Goal: Information Seeking & Learning: Learn about a topic

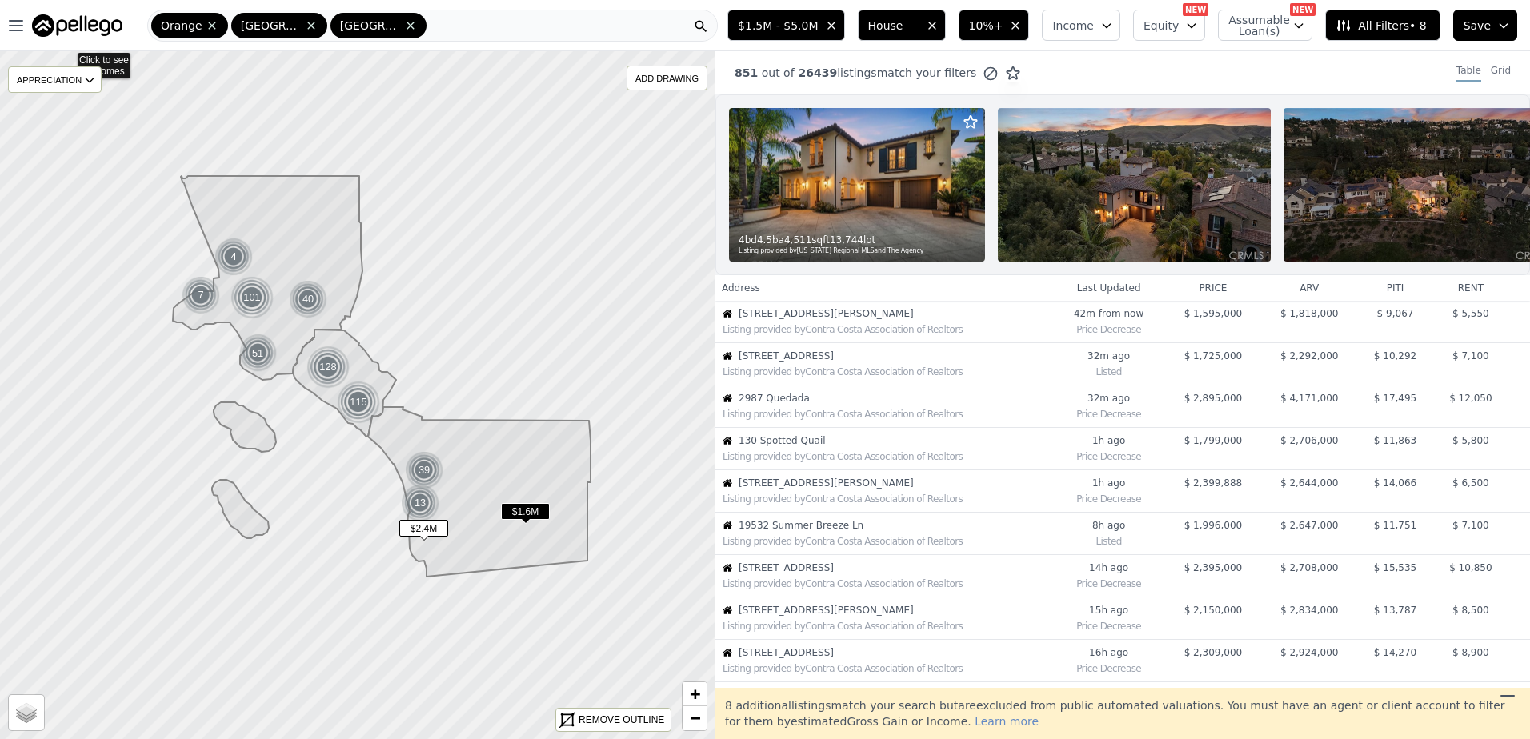
scroll to position [380, 0]
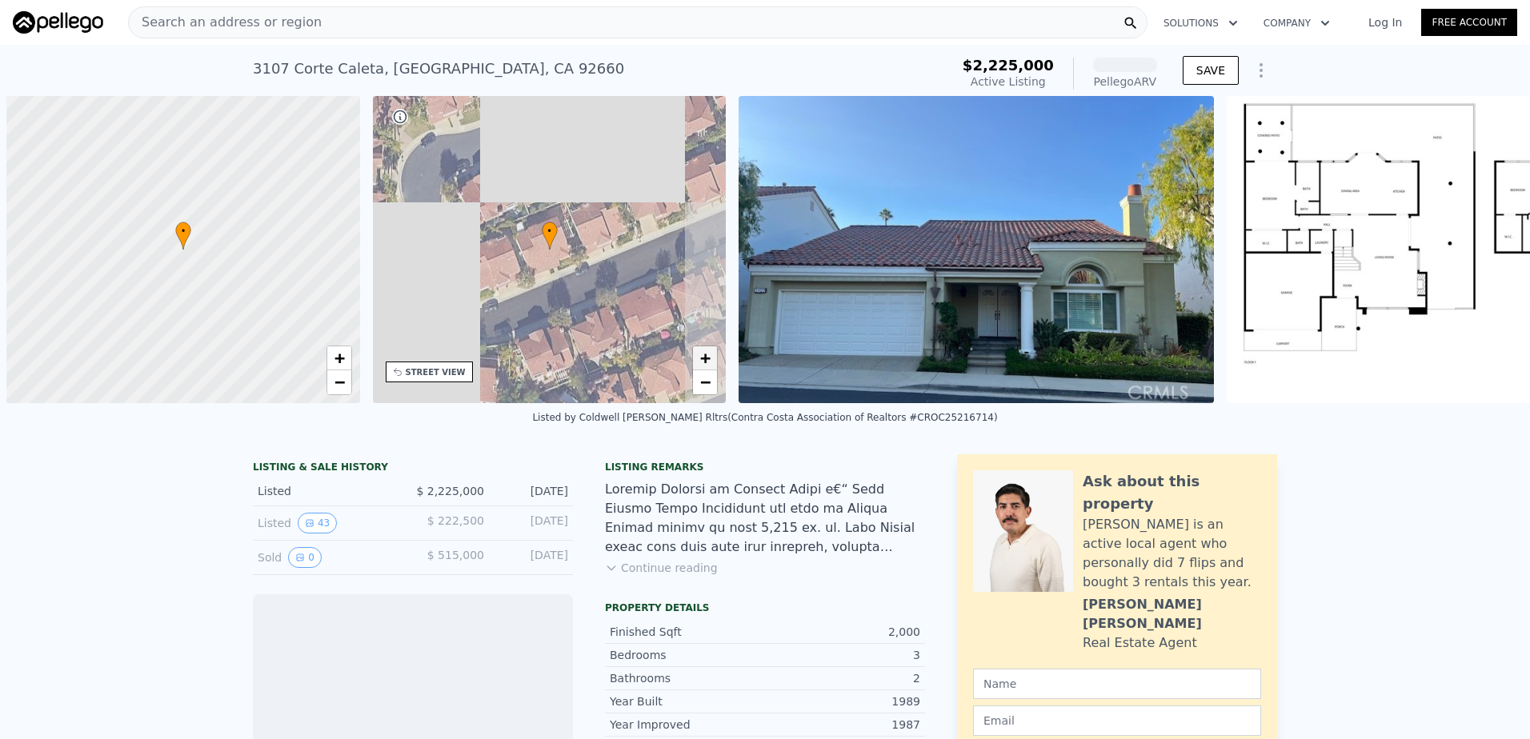
scroll to position [0, 6]
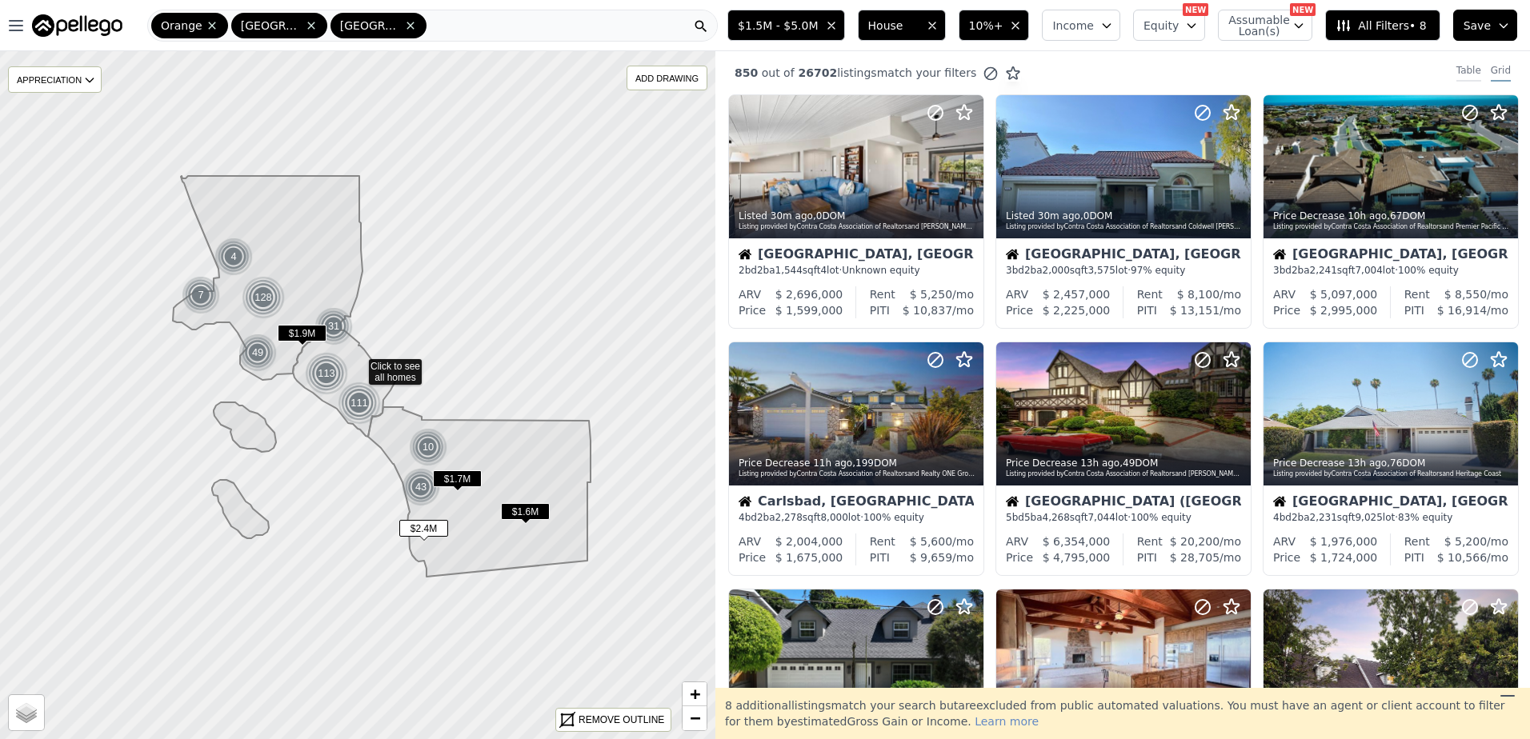
click at [1464, 70] on div "Table" at bounding box center [1468, 73] width 25 height 18
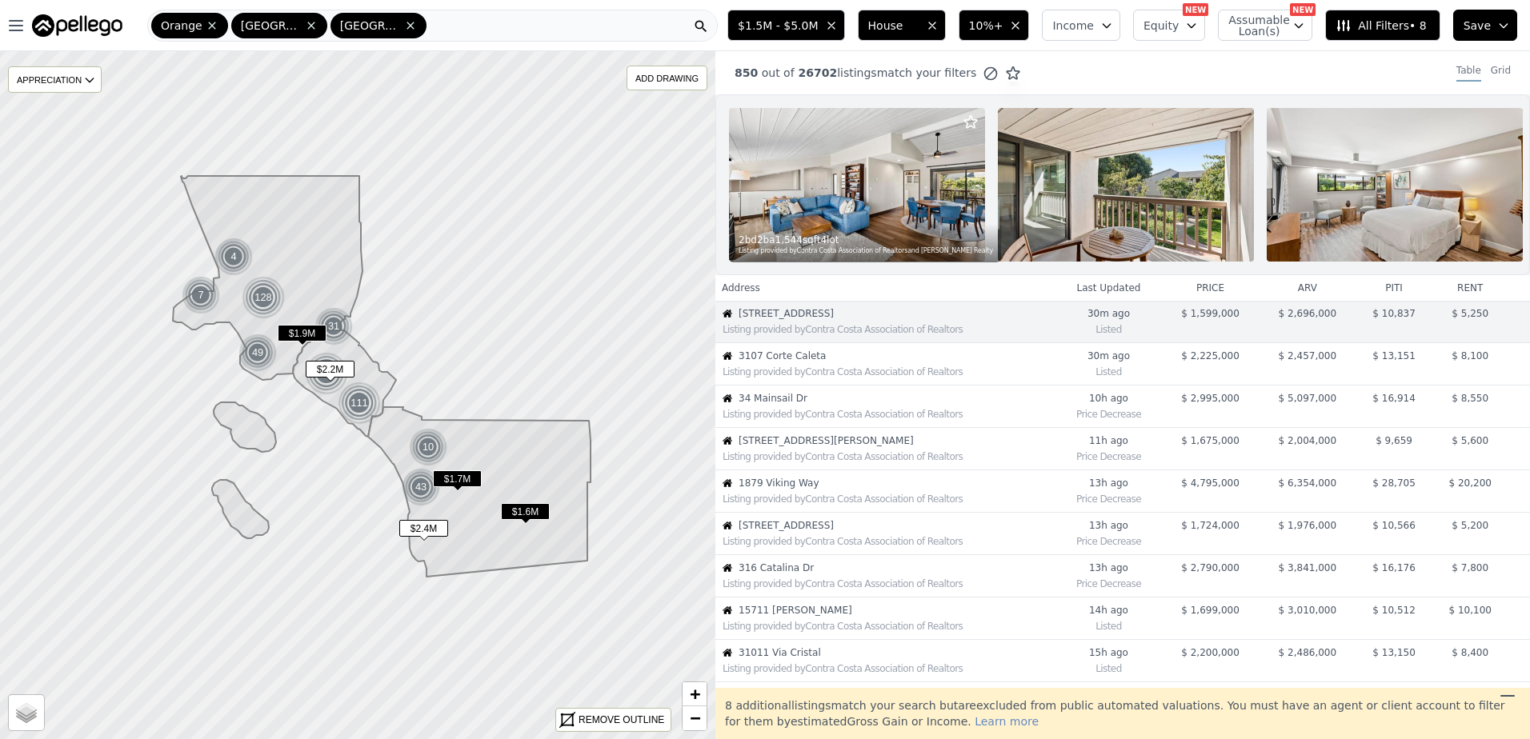
click at [794, 362] on span "3107 Corte Caleta" at bounding box center [896, 356] width 316 height 13
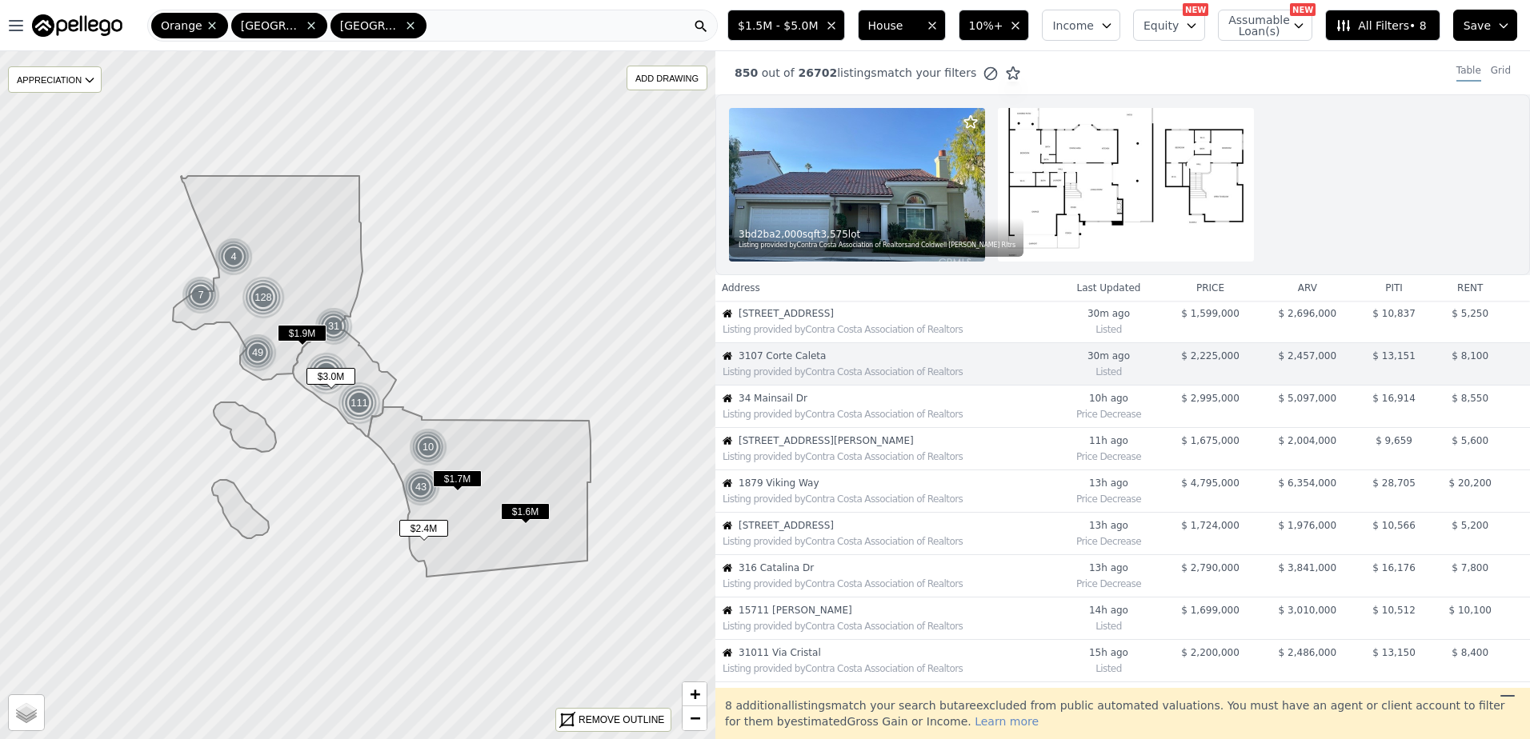
click at [834, 398] on span "34 Mainsail Dr" at bounding box center [896, 398] width 316 height 13
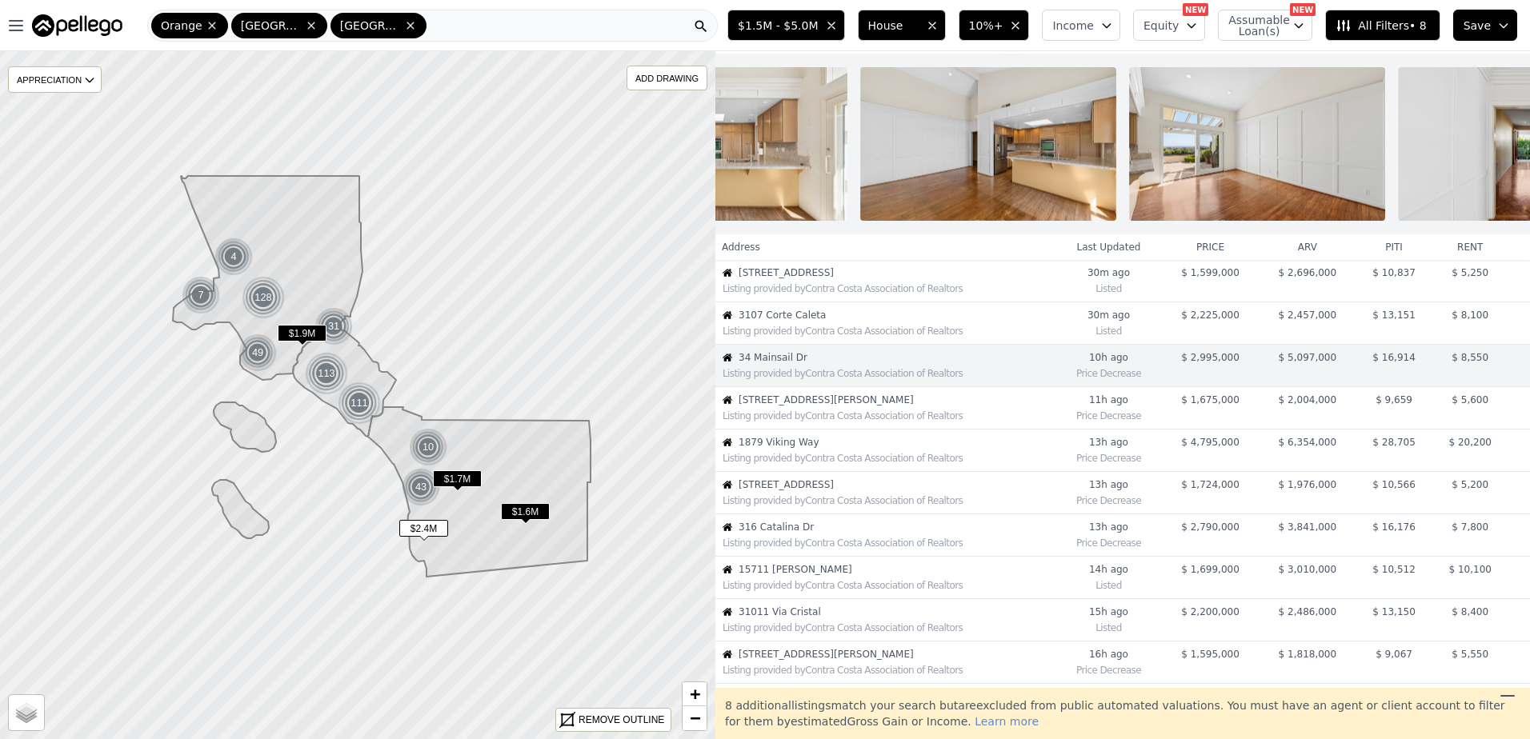
scroll to position [0, 4486]
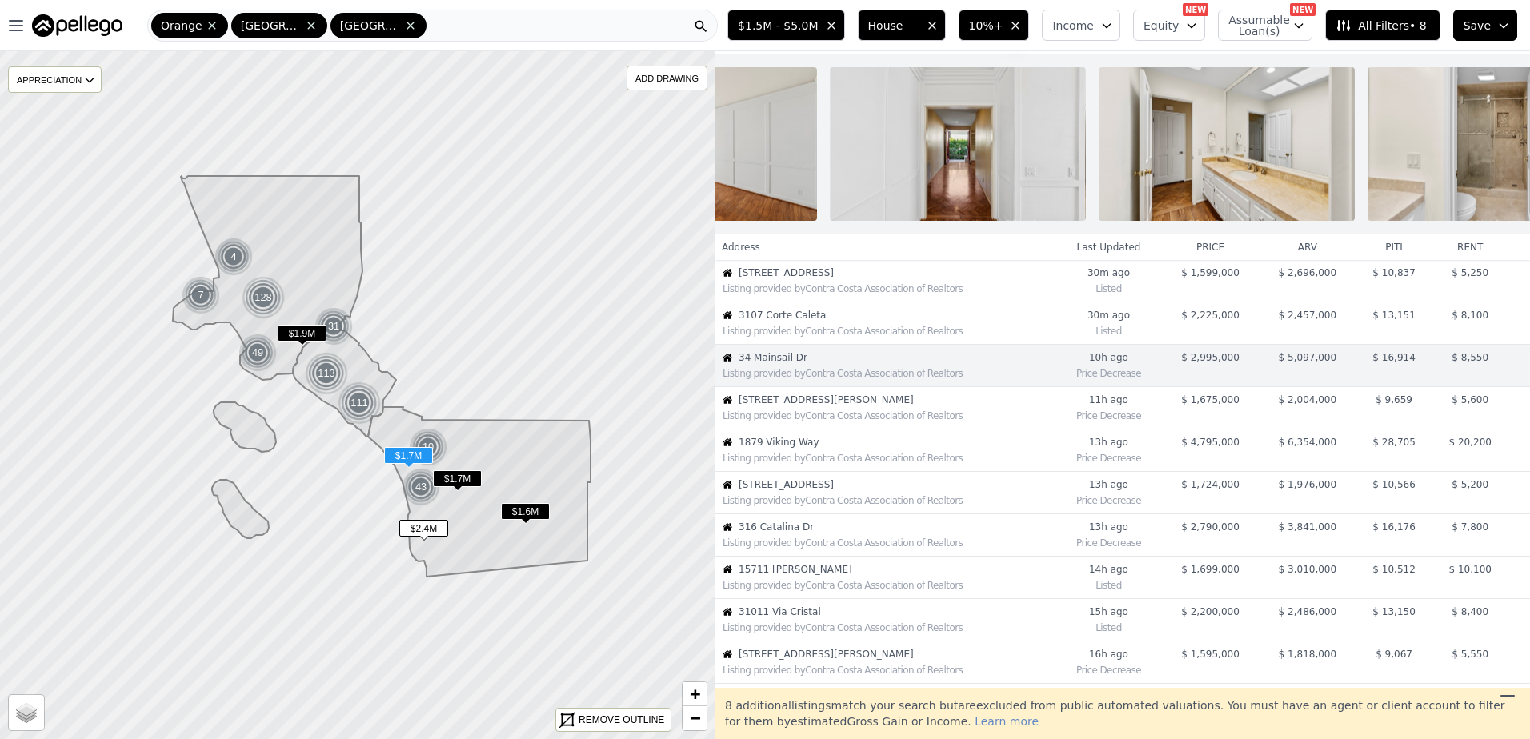
click at [866, 406] on span "3975 Stella Maris Ln" at bounding box center [896, 400] width 316 height 13
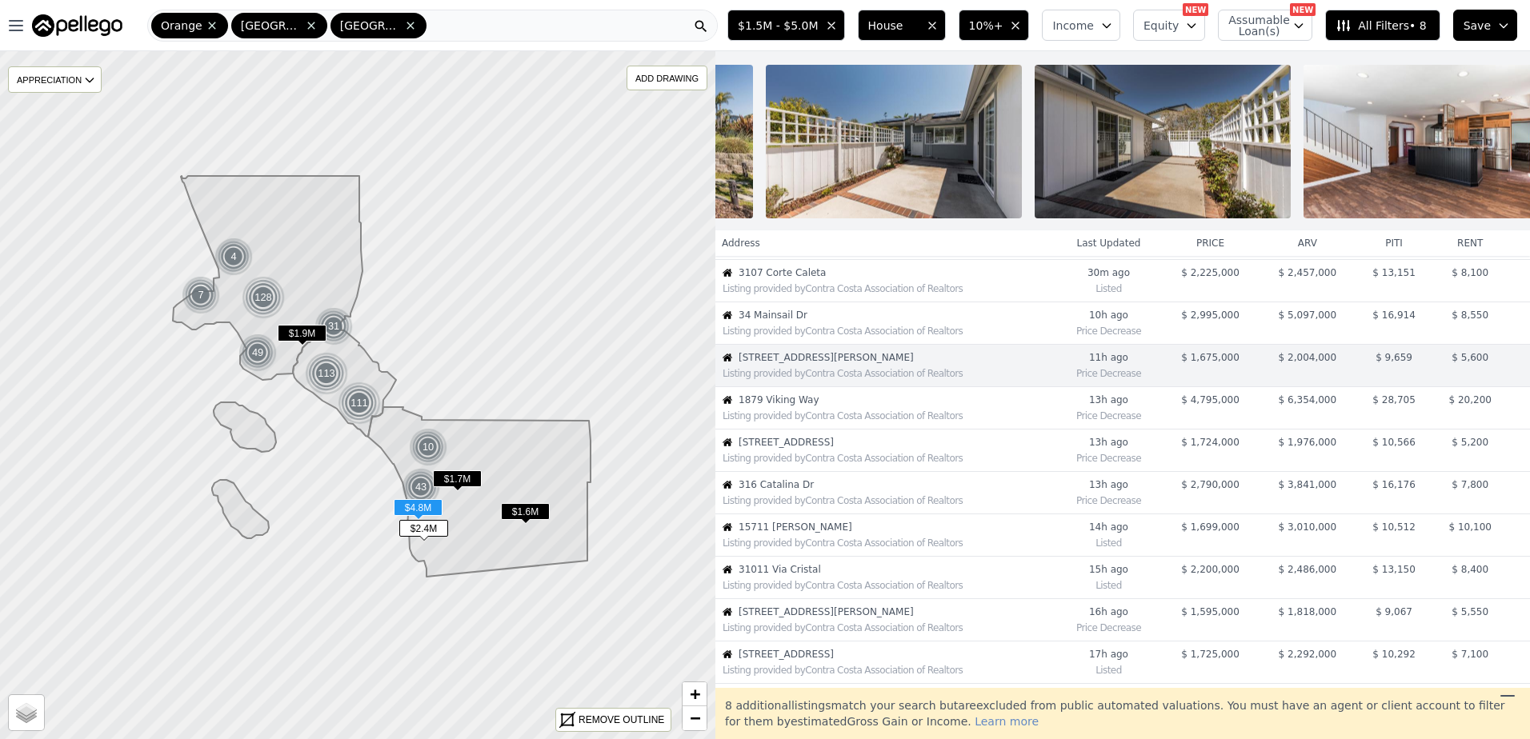
scroll to position [0, 0]
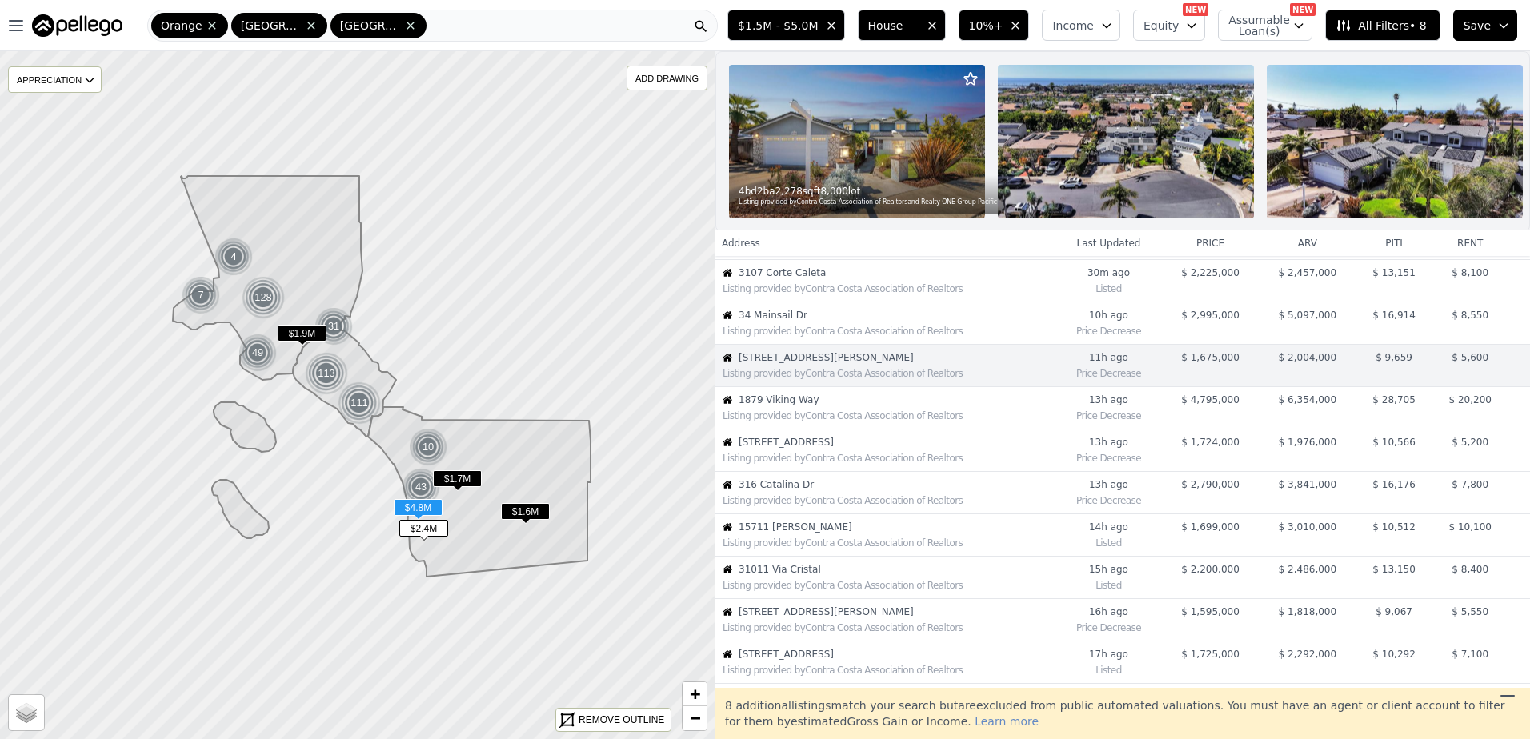
click at [830, 422] on div "Listing provided by Contra Costa Association of Realtors" at bounding box center [888, 416] width 332 height 13
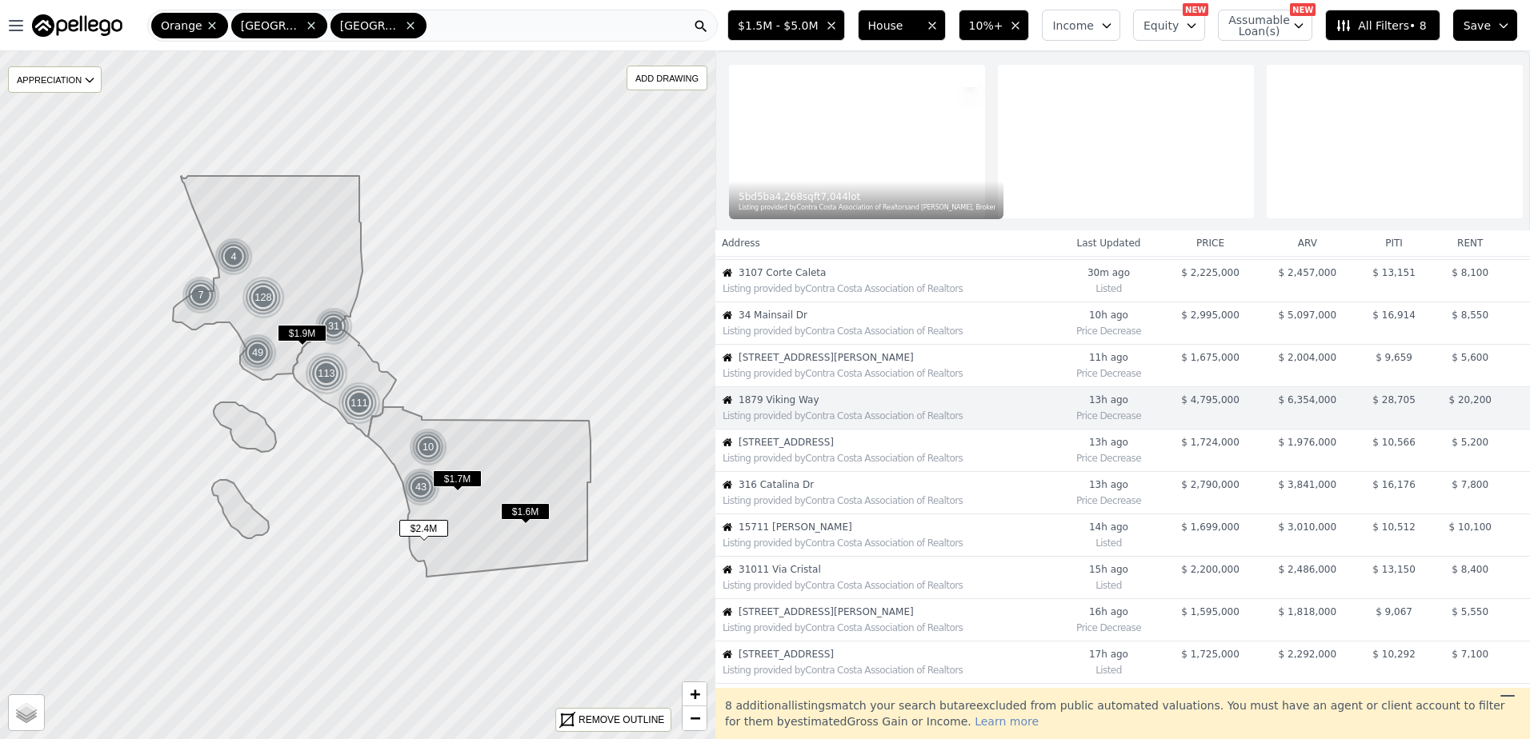
scroll to position [126, 0]
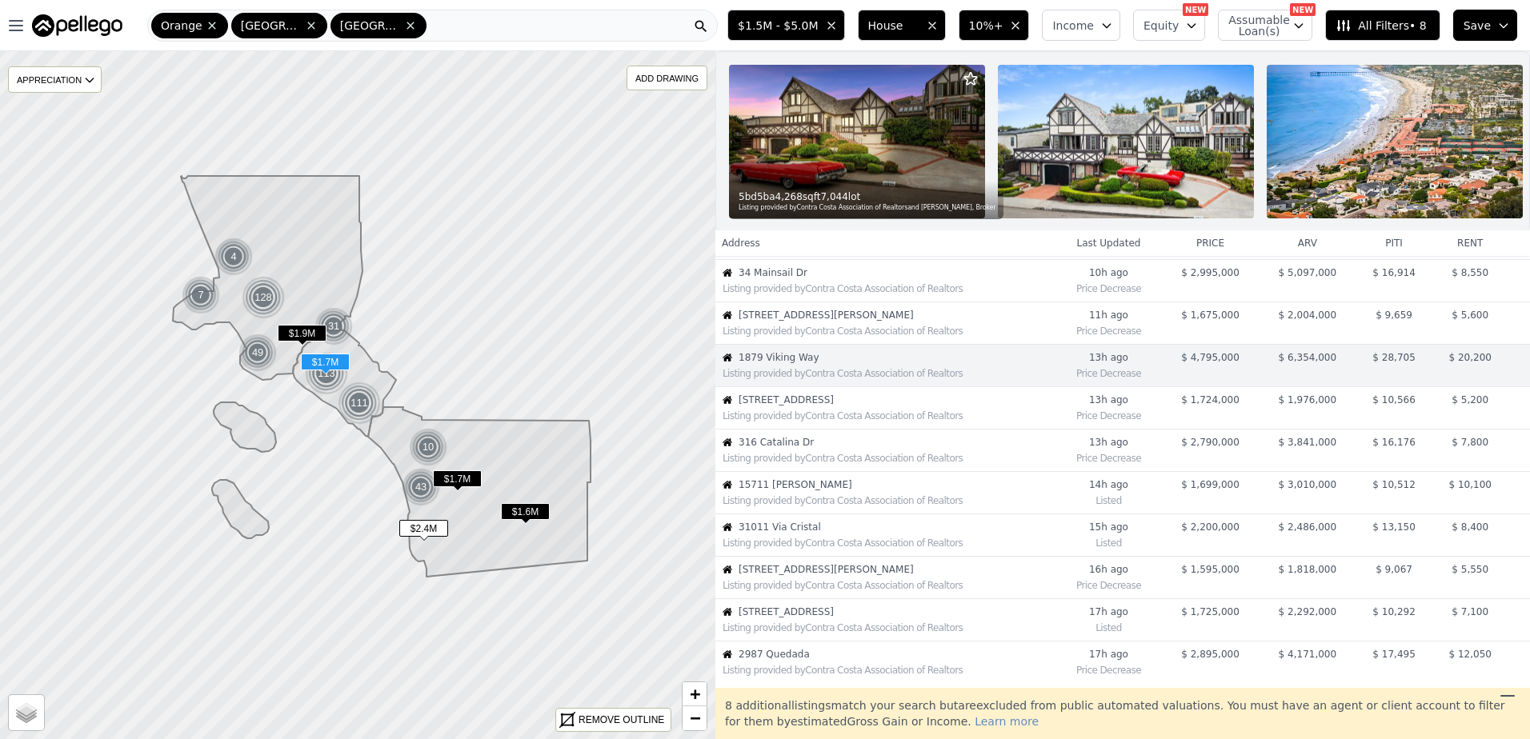
click at [794, 422] on div "Listing provided by Contra Costa Association of Realtors" at bounding box center [888, 416] width 332 height 13
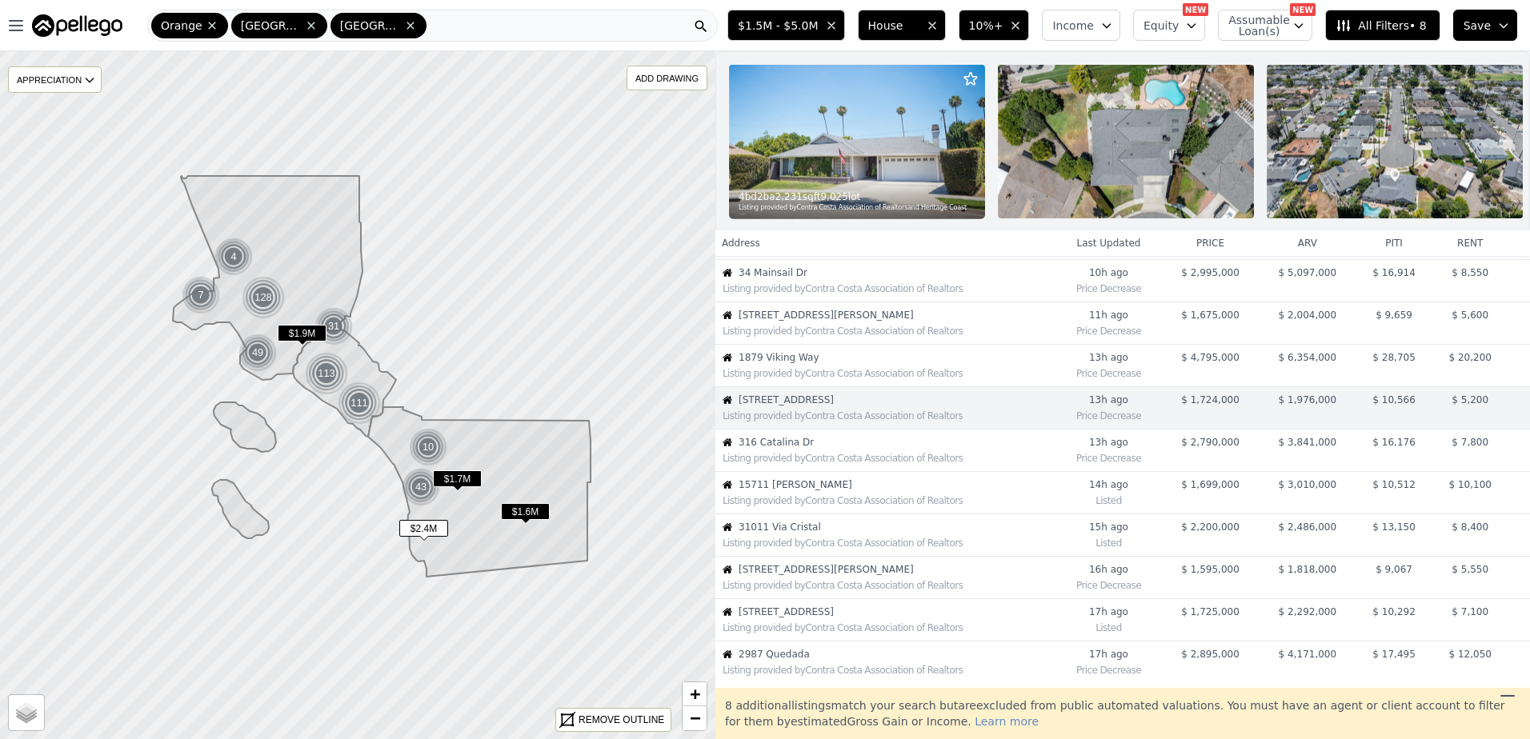
scroll to position [168, 0]
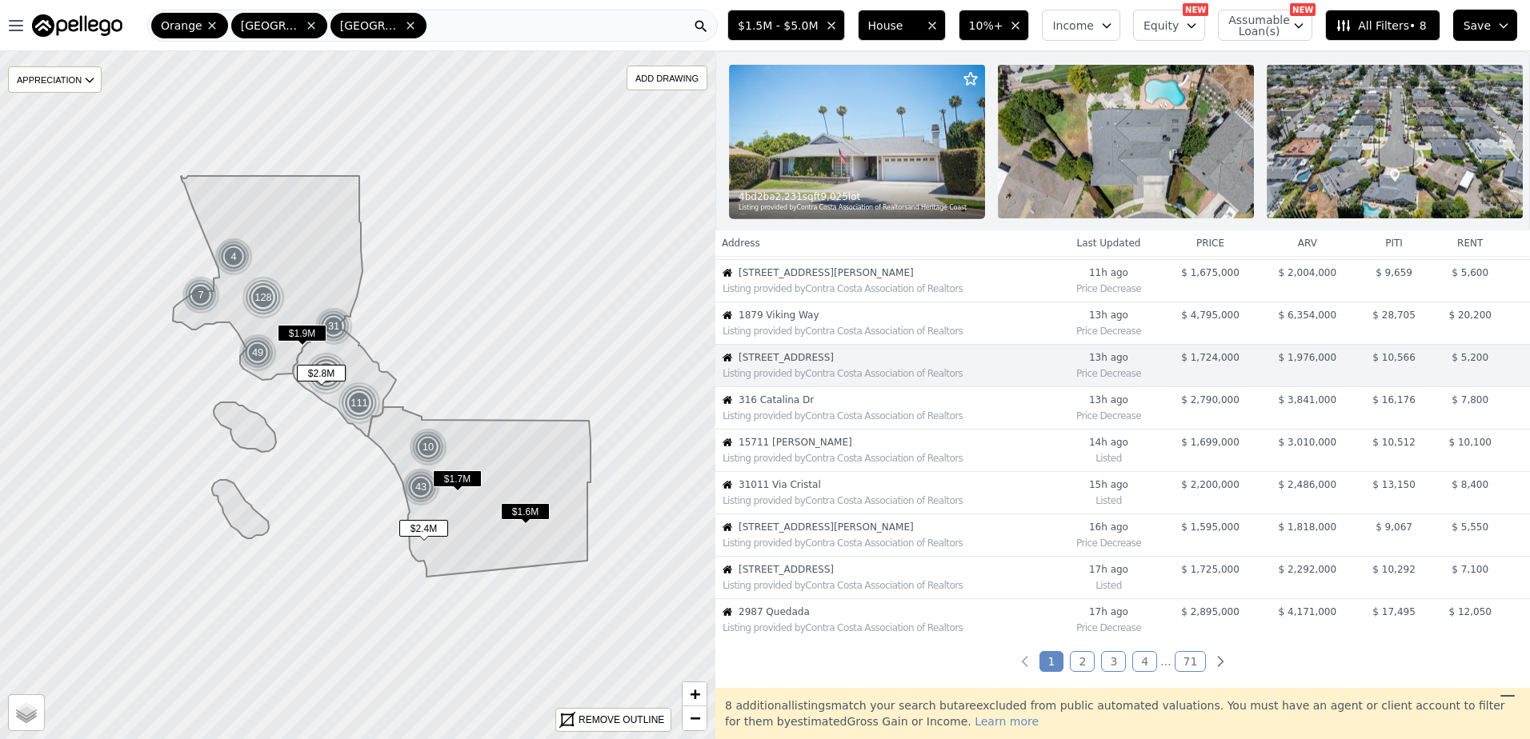
click at [829, 406] on span "316 Catalina Dr" at bounding box center [896, 400] width 316 height 13
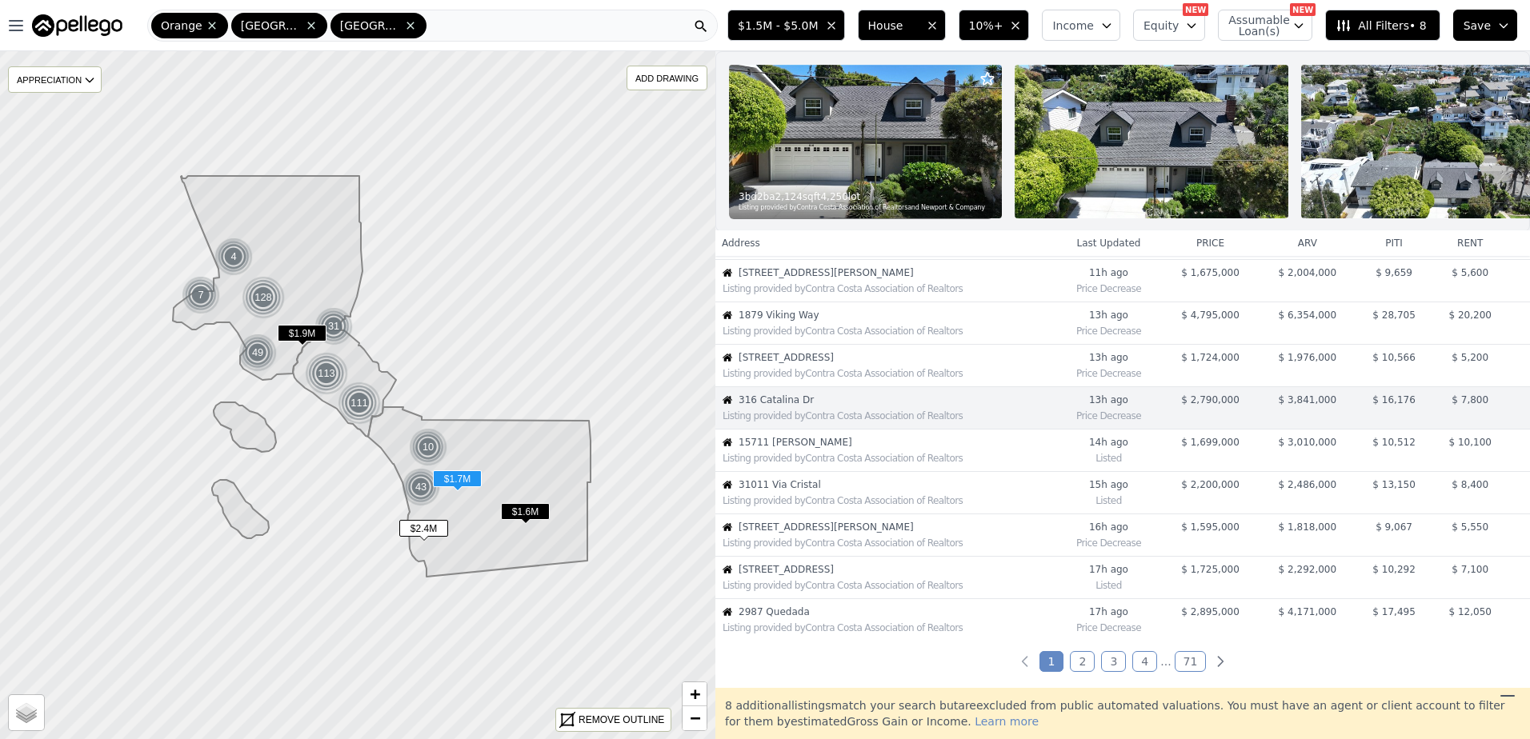
scroll to position [210, 0]
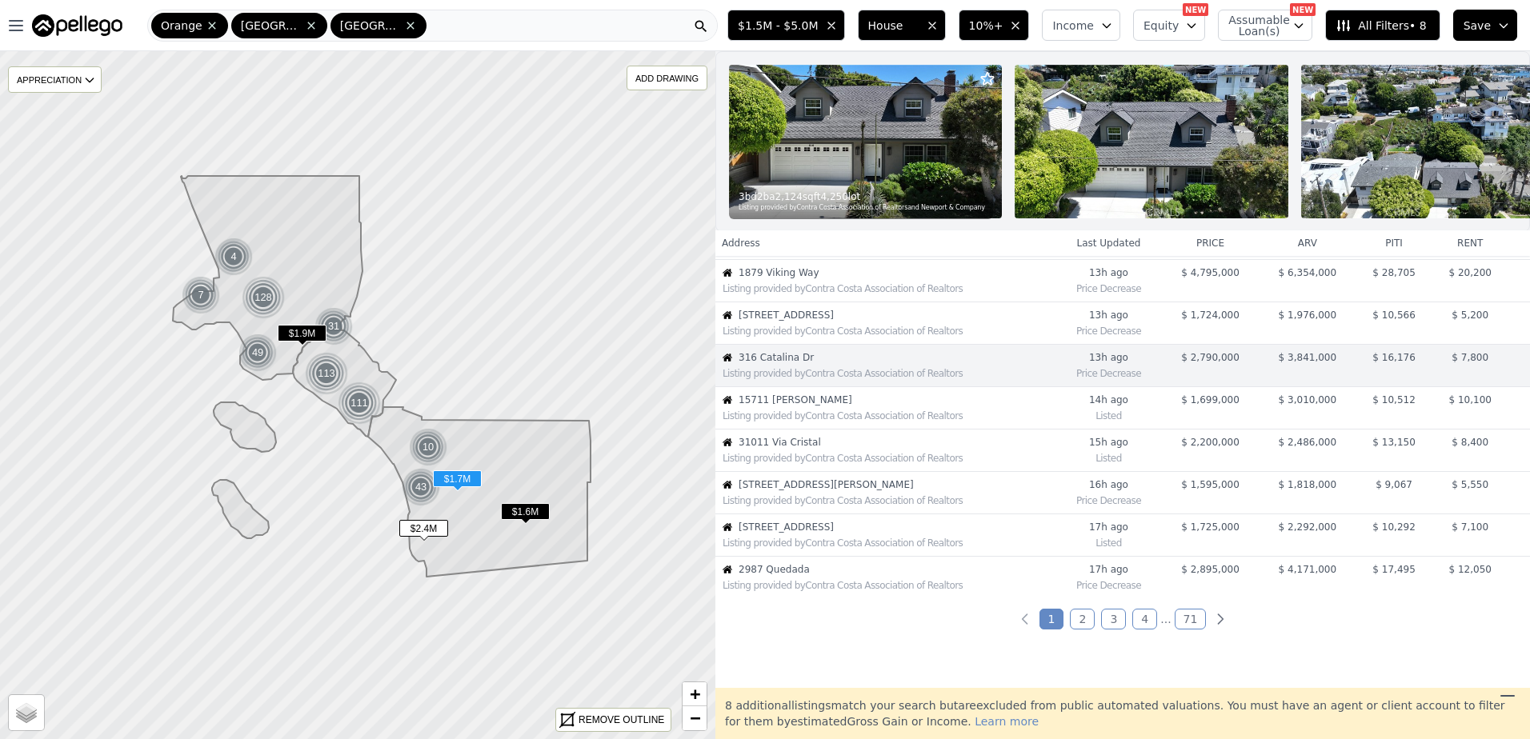
click at [850, 406] on span "15711 Salida Del Sol" at bounding box center [896, 400] width 316 height 13
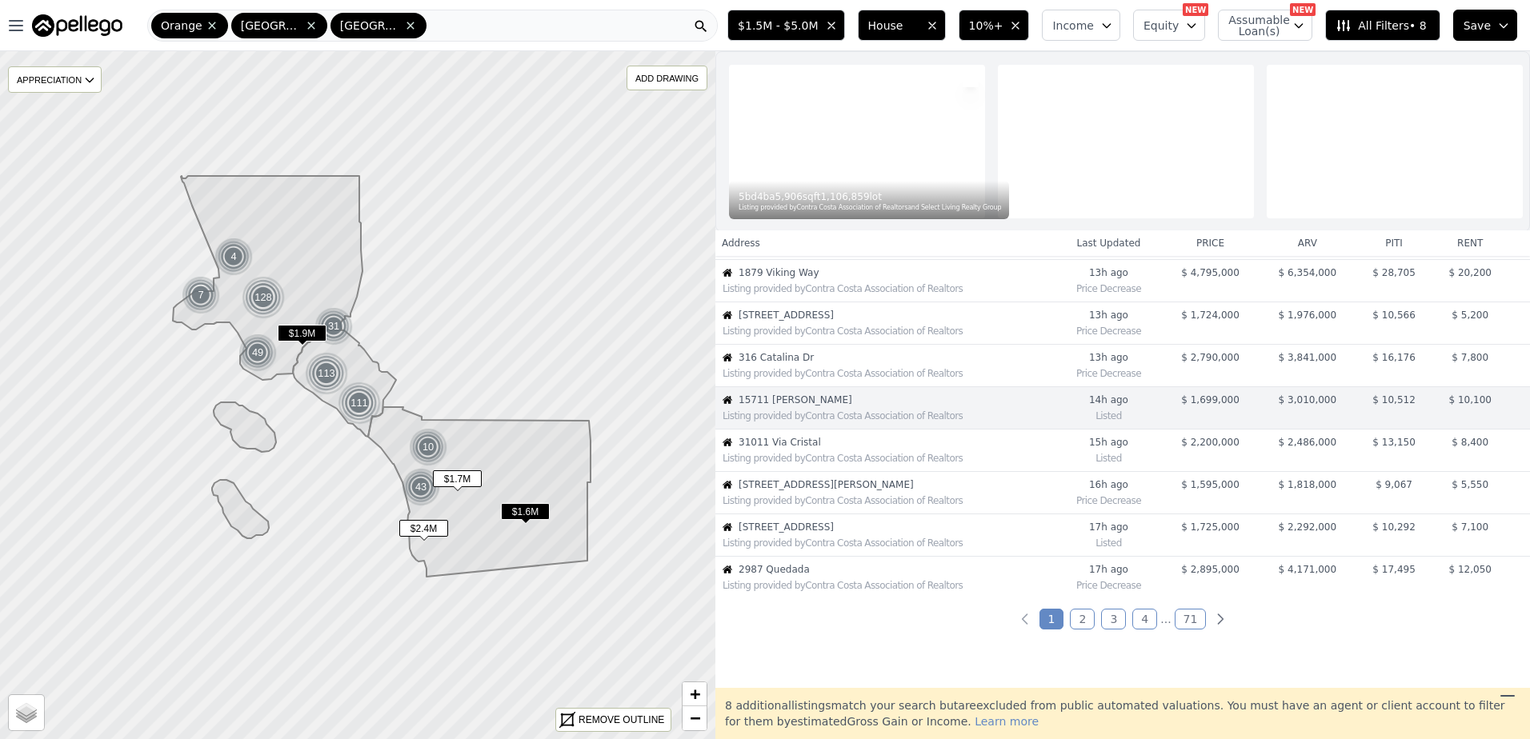
scroll to position [253, 0]
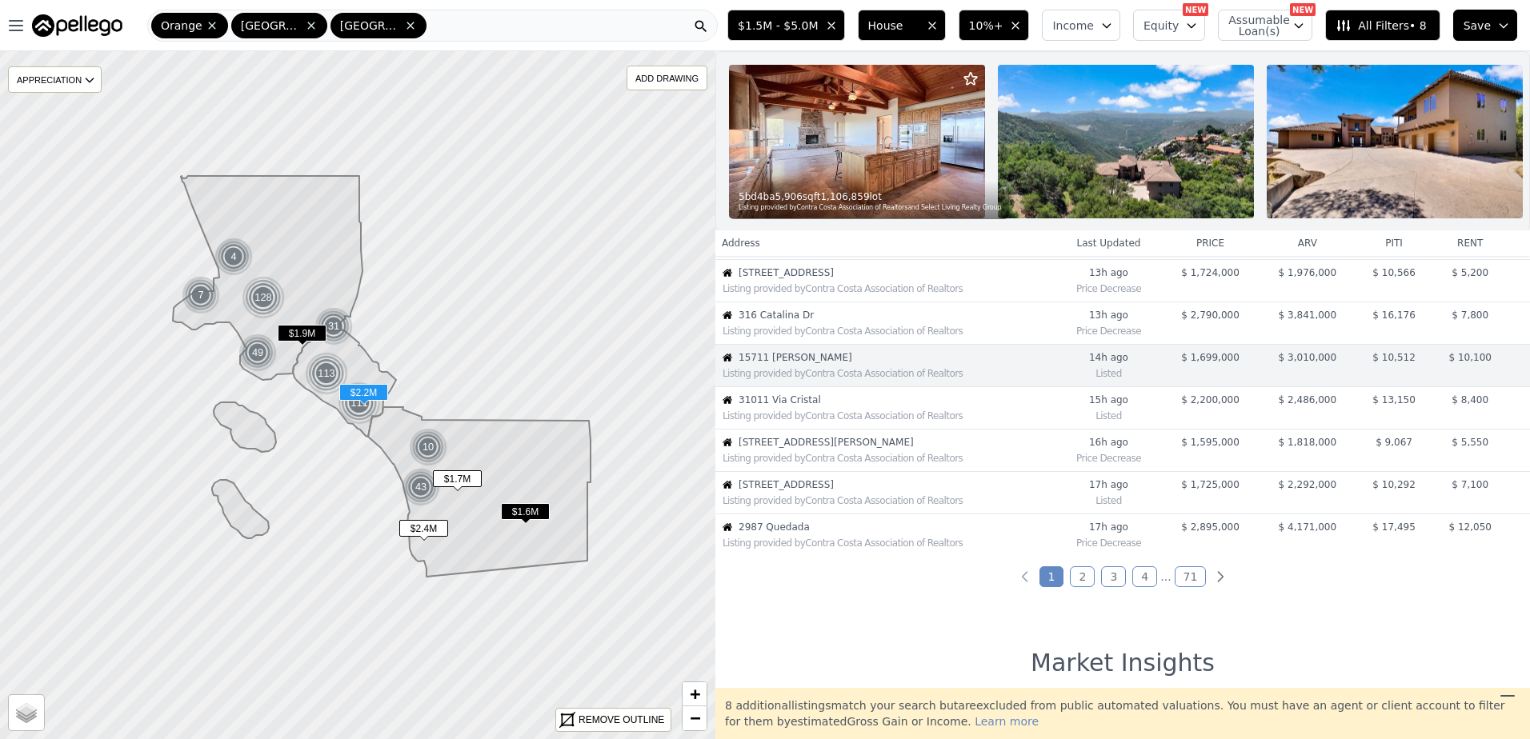
click at [800, 406] on span "31011 Via Cristal" at bounding box center [896, 400] width 316 height 13
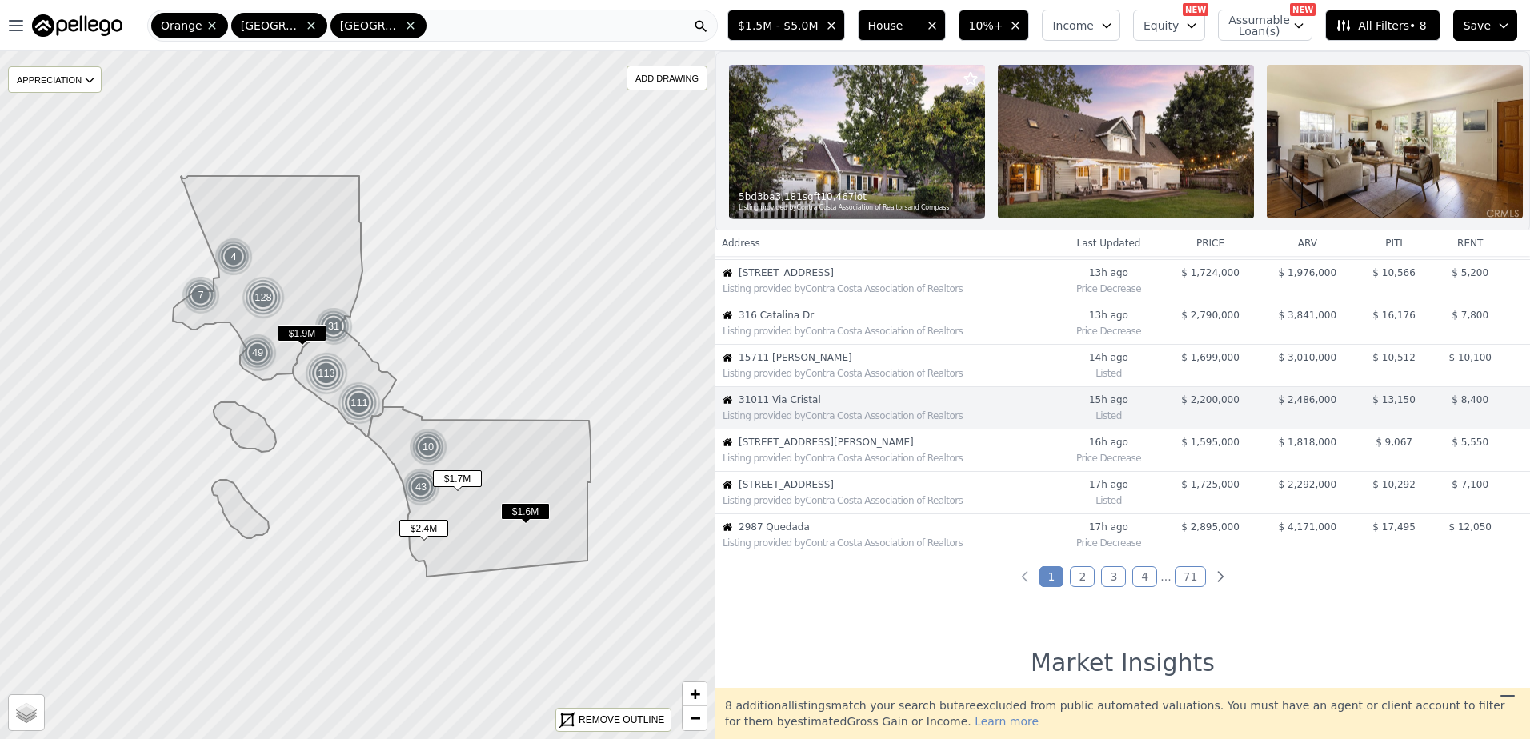
scroll to position [295, 0]
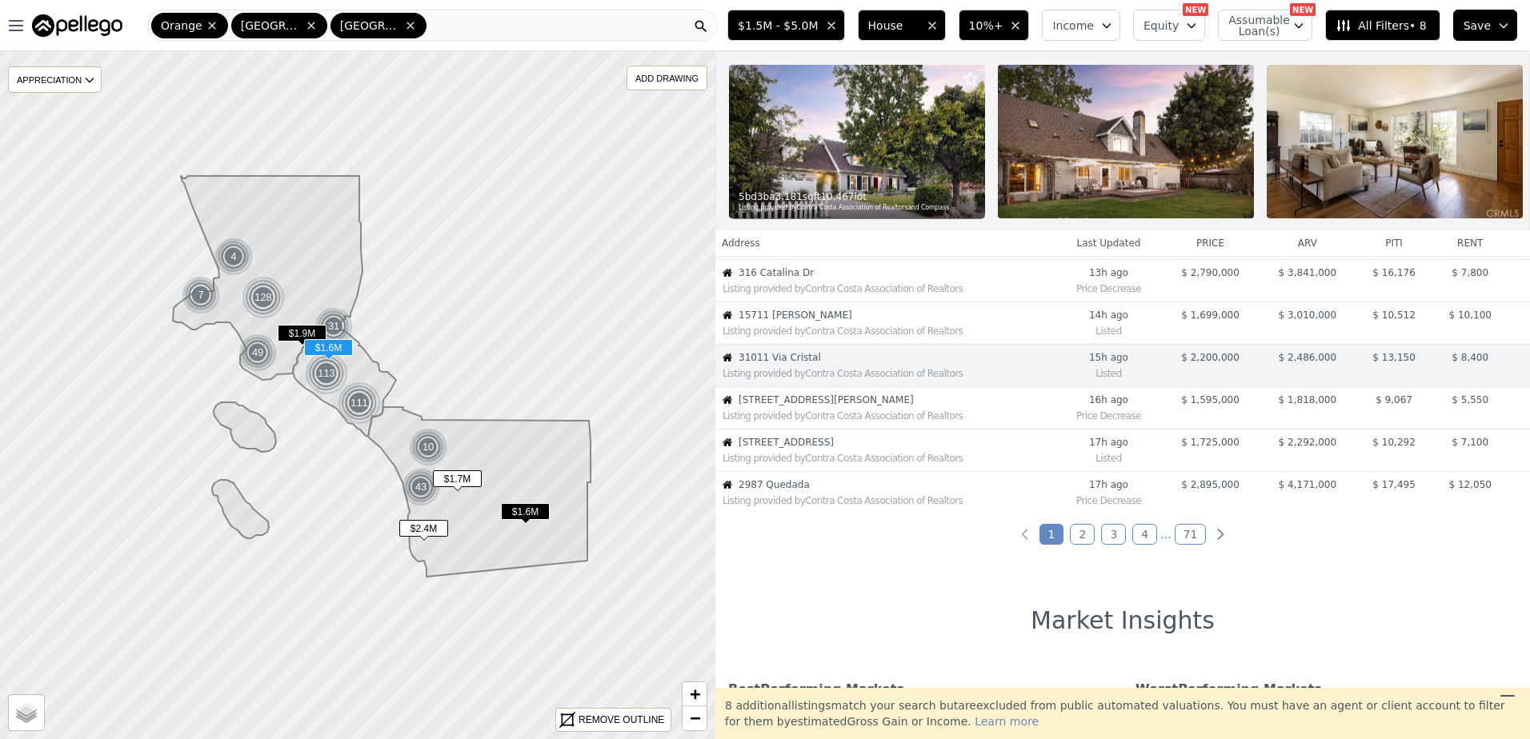
click at [800, 406] on span "[STREET_ADDRESS][PERSON_NAME]" at bounding box center [896, 400] width 316 height 13
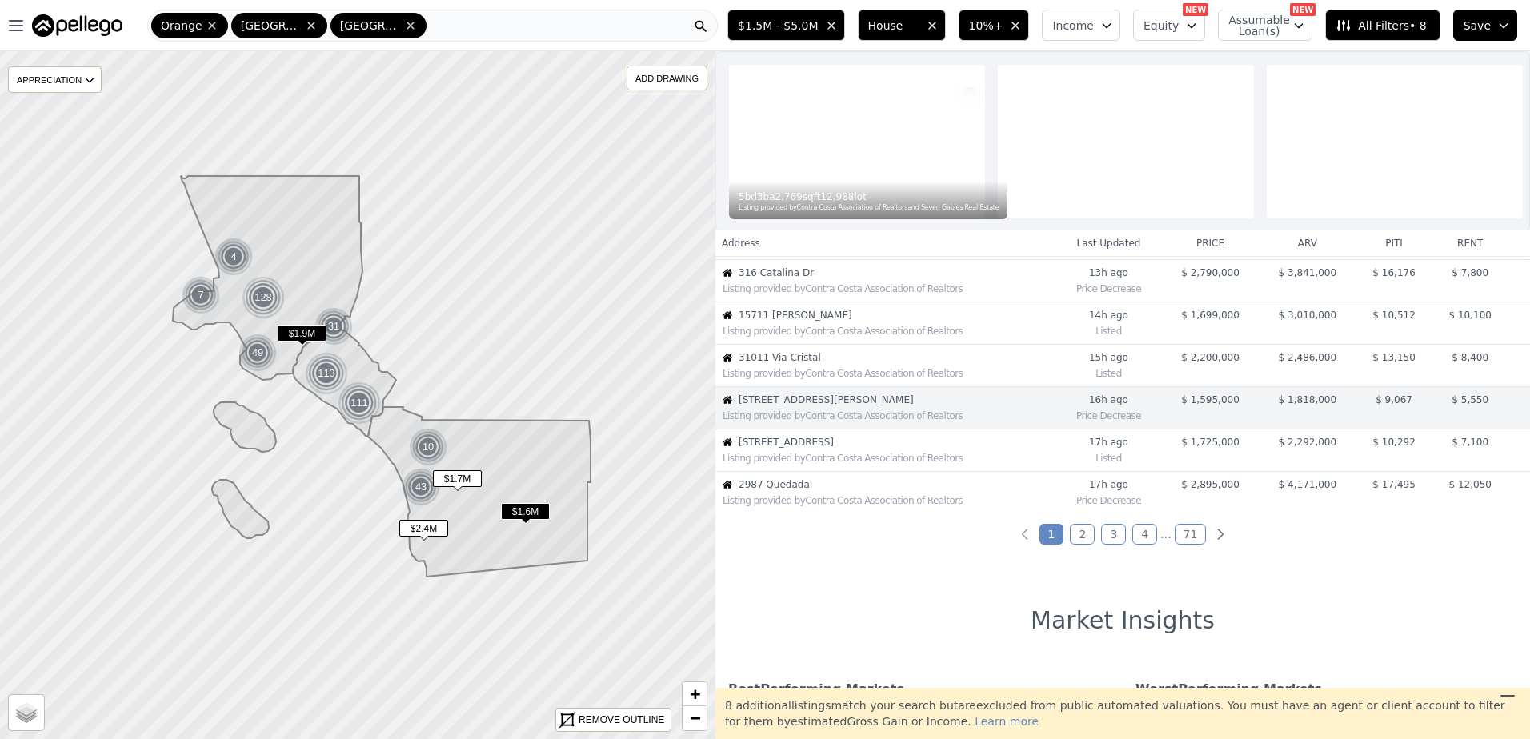
scroll to position [338, 0]
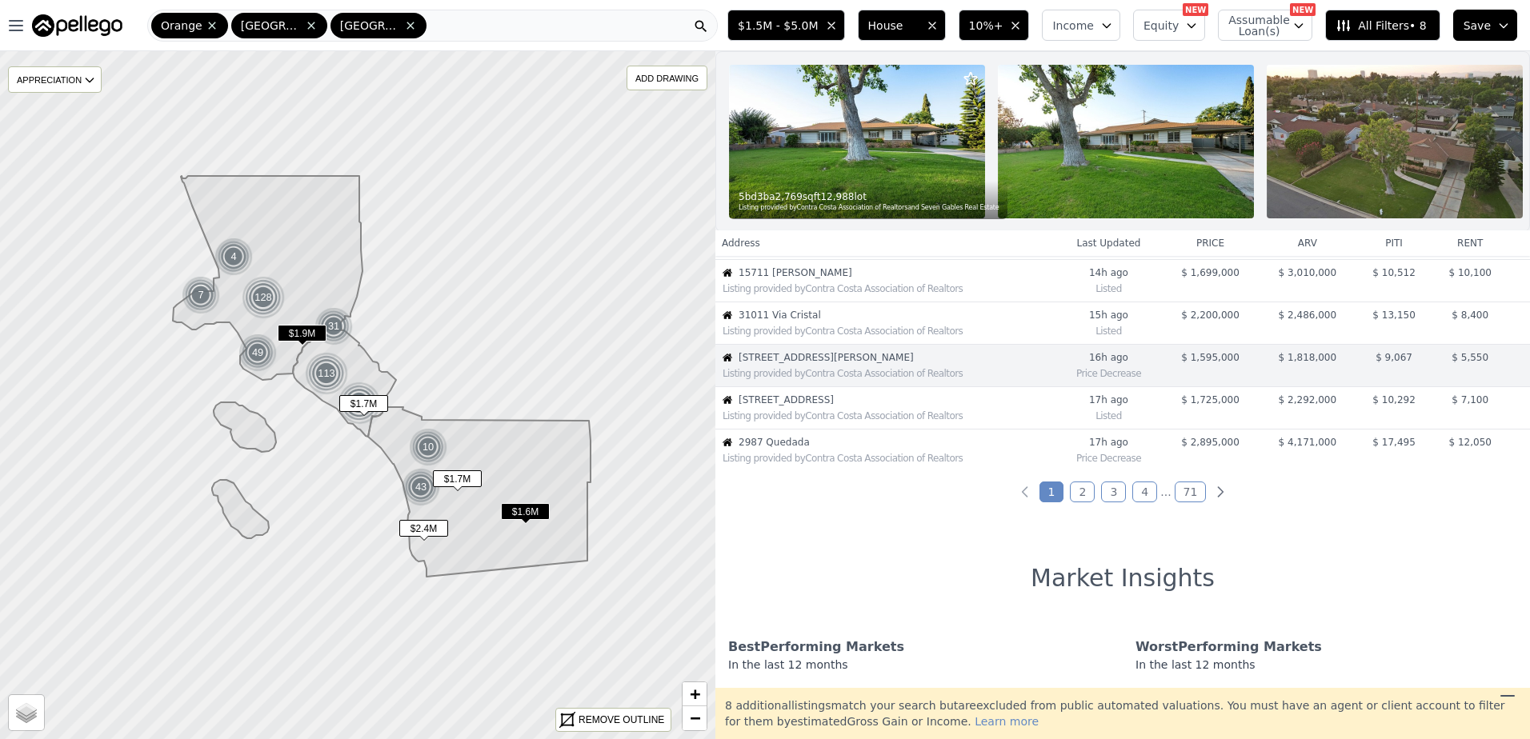
click at [842, 406] on span "[STREET_ADDRESS]" at bounding box center [896, 400] width 316 height 13
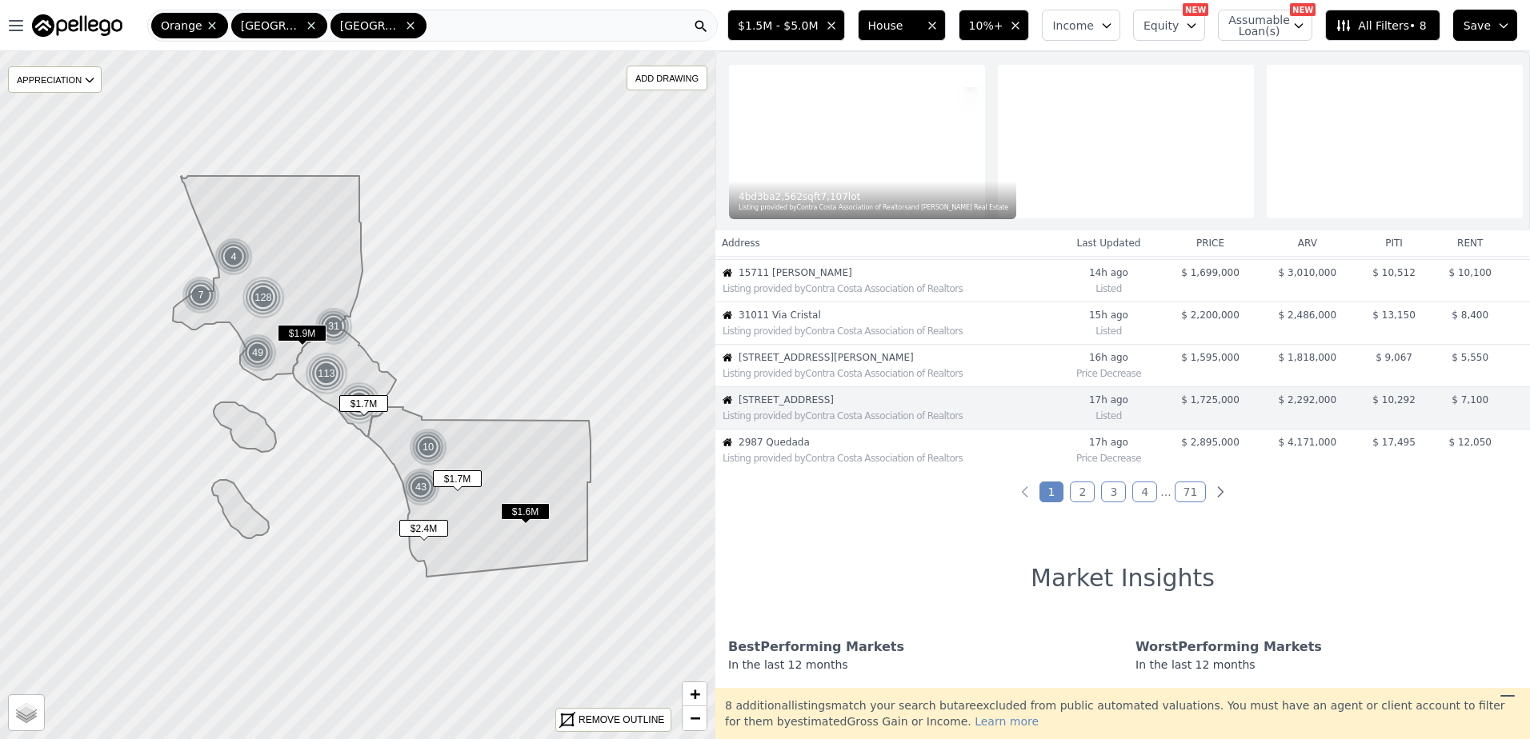
scroll to position [380, 0]
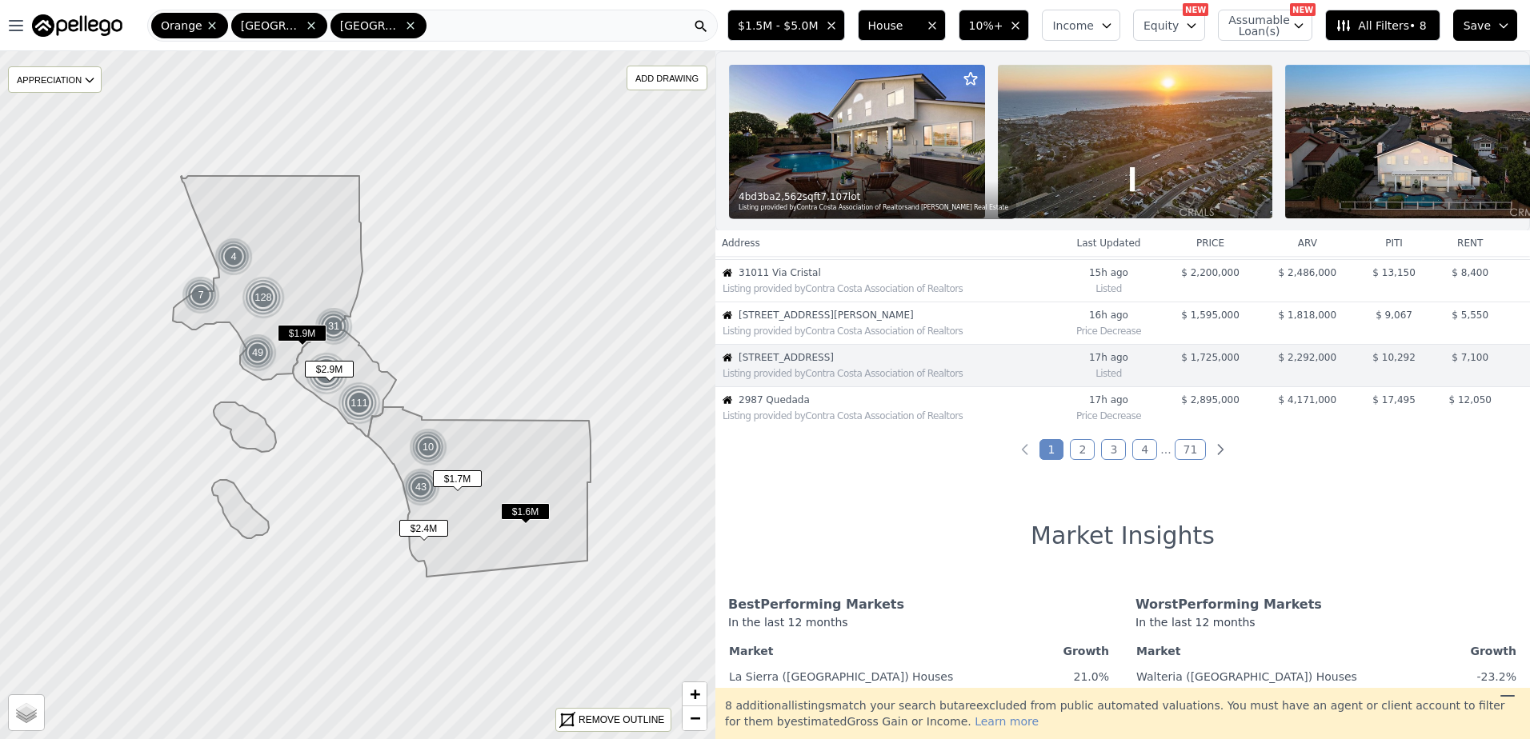
click at [841, 406] on span "2987 Quedada" at bounding box center [896, 400] width 316 height 13
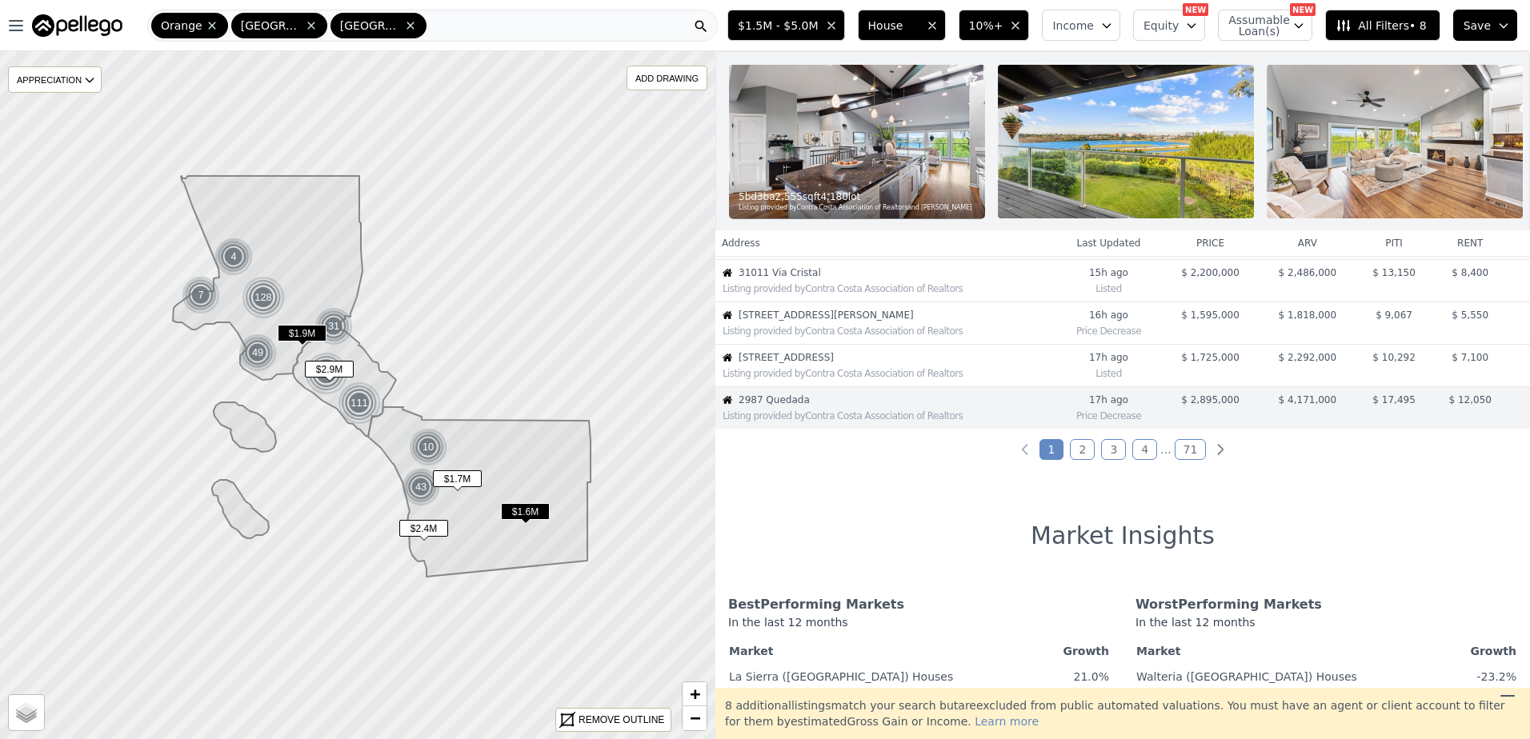
scroll to position [422, 0]
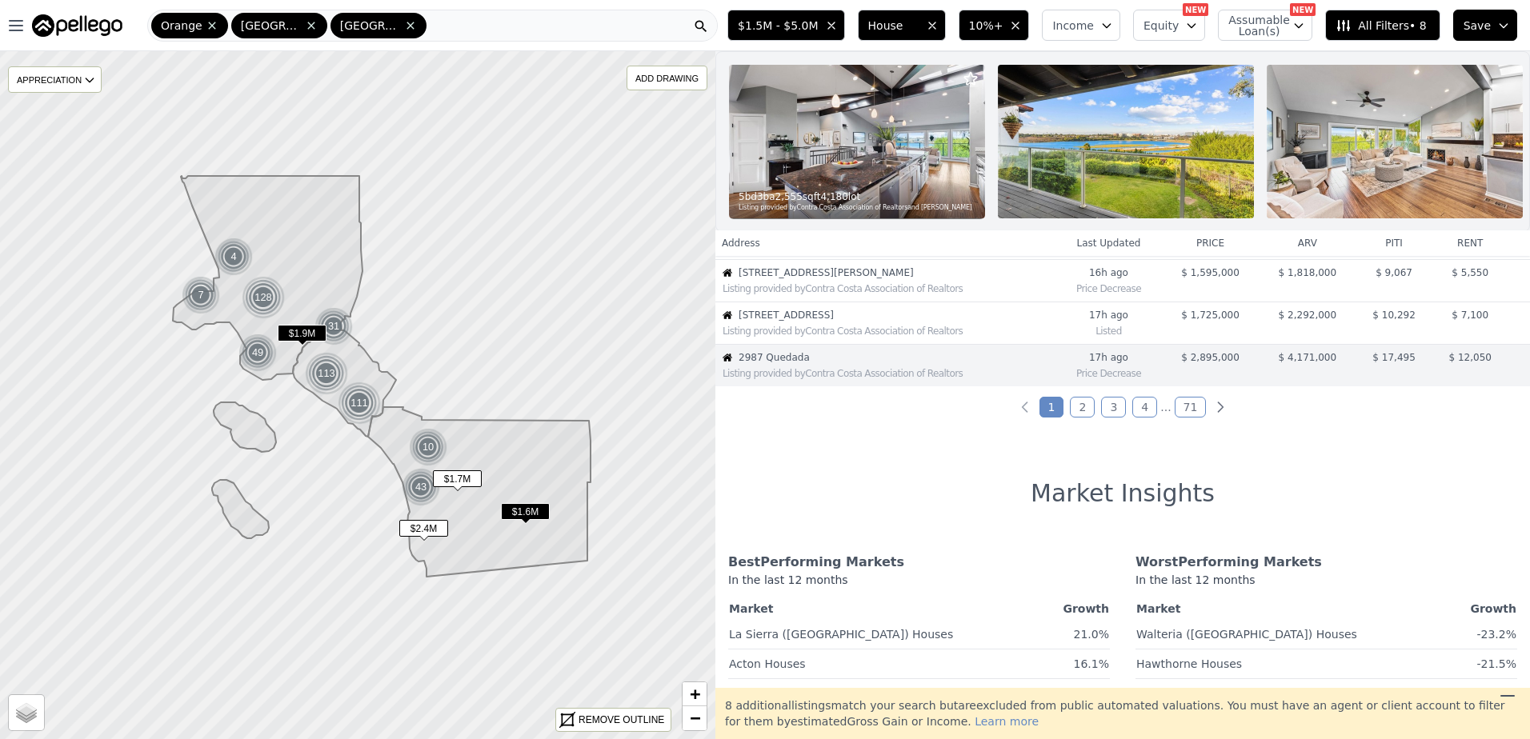
click at [1074, 415] on link "2" at bounding box center [1082, 407] width 25 height 21
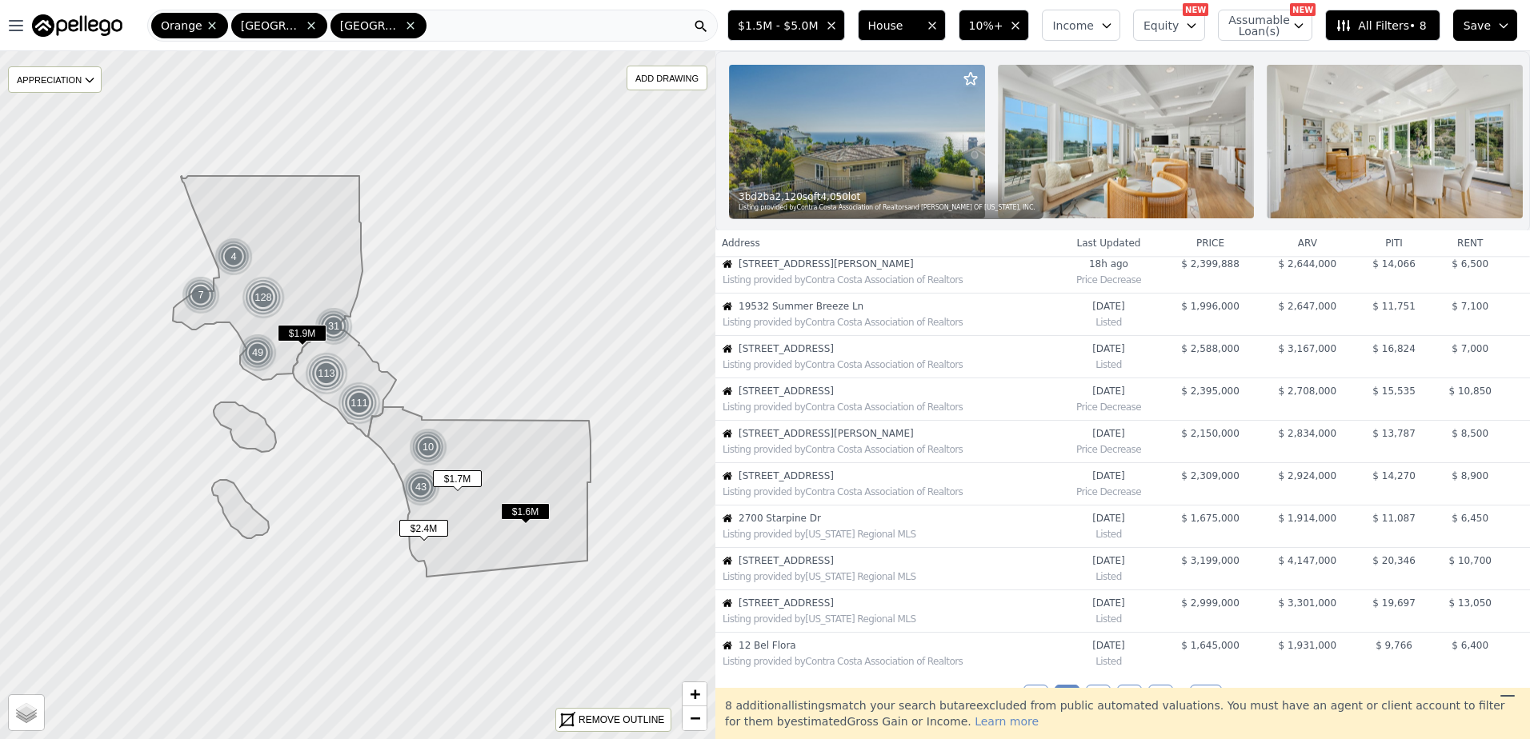
scroll to position [0, 0]
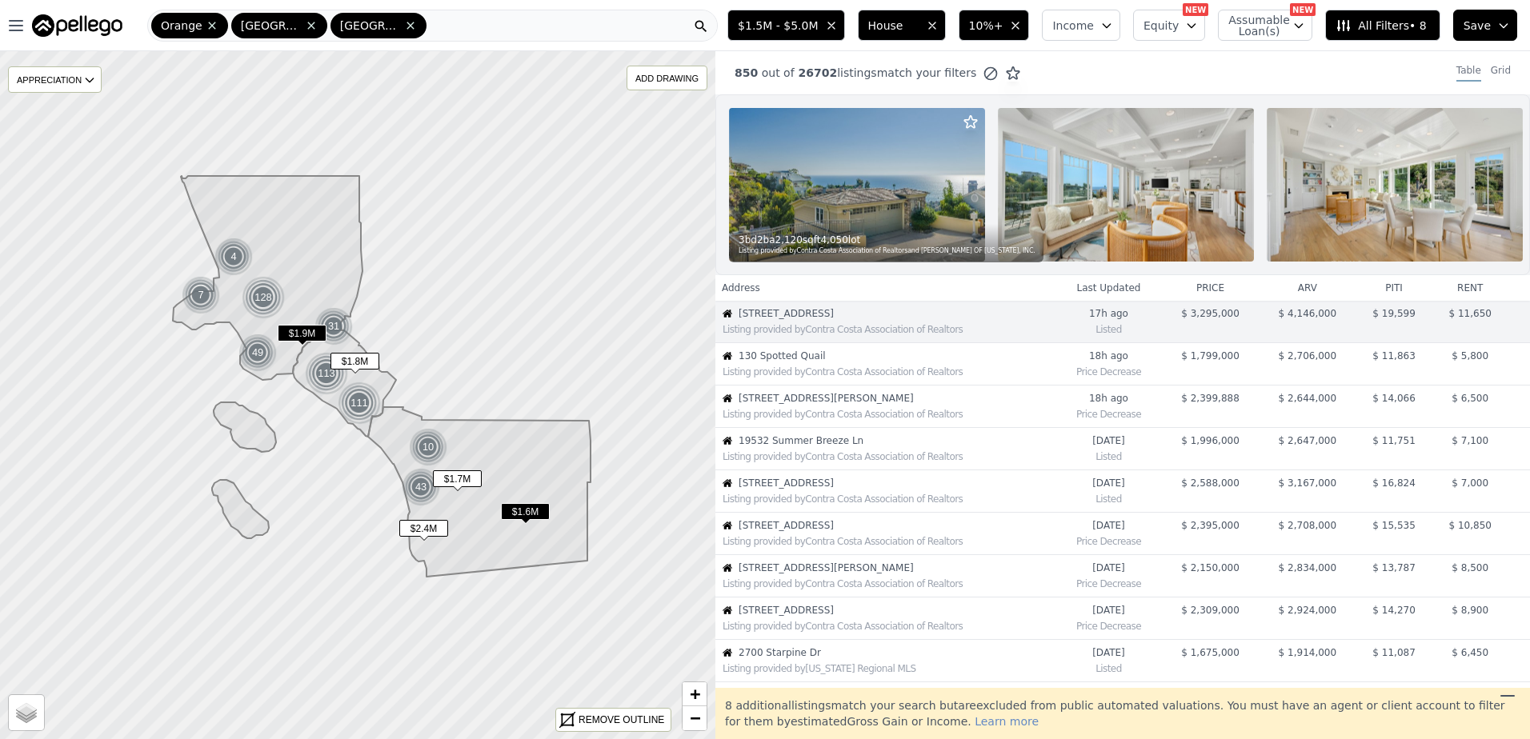
click at [838, 362] on span "130 Spotted Quail" at bounding box center [896, 356] width 316 height 13
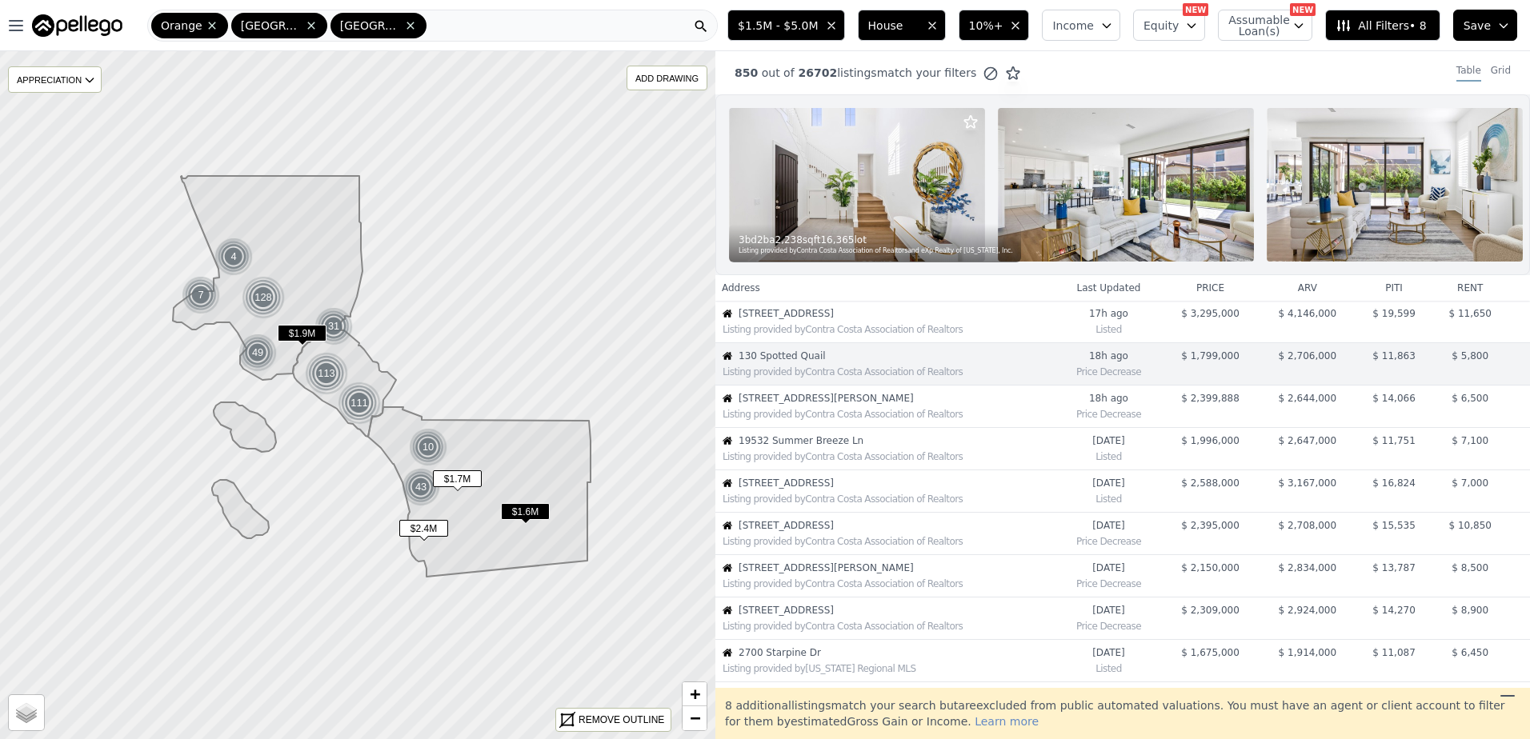
click at [825, 405] on span "[STREET_ADDRESS][PERSON_NAME]" at bounding box center [896, 398] width 316 height 13
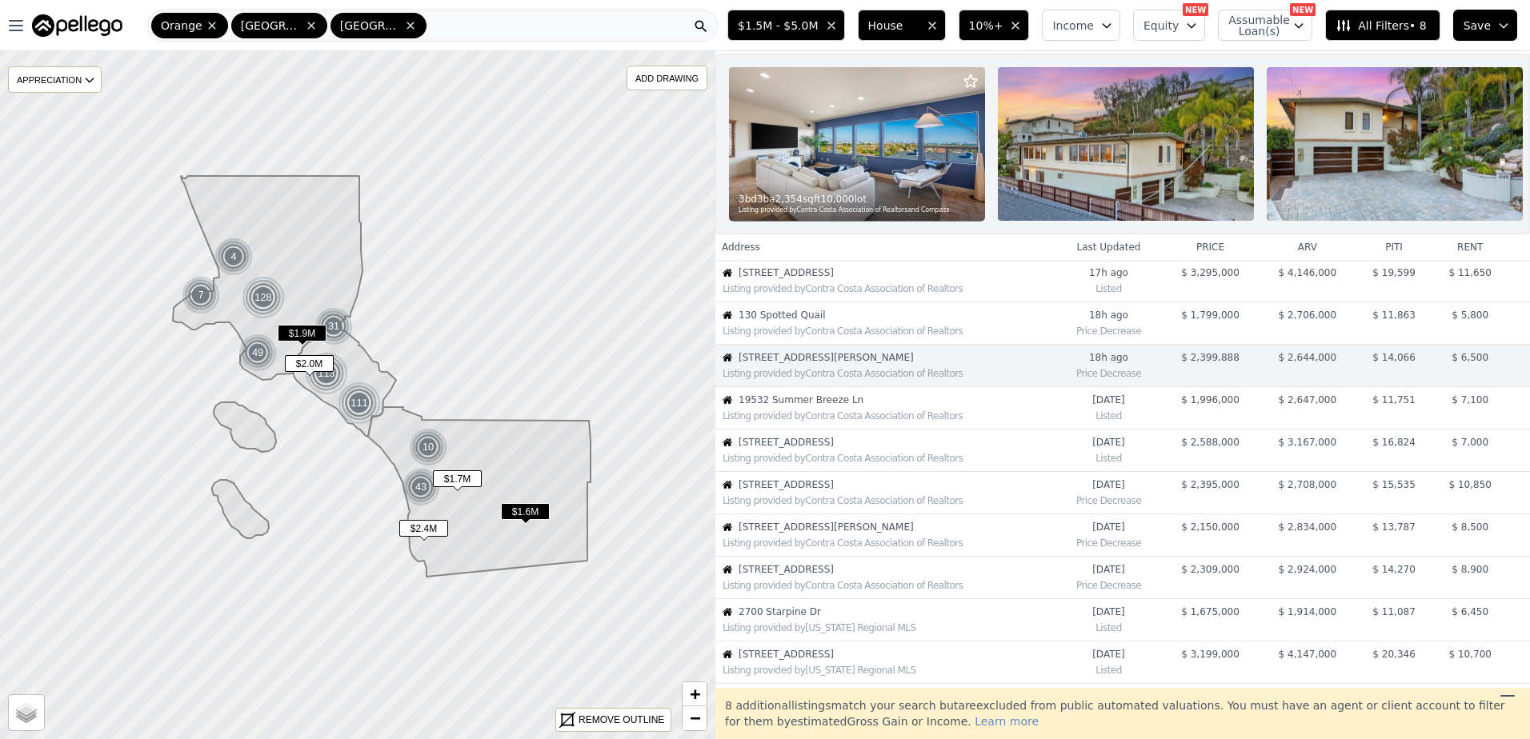
click at [825, 406] on span "19532 Summer Breeze Ln" at bounding box center [896, 400] width 316 height 13
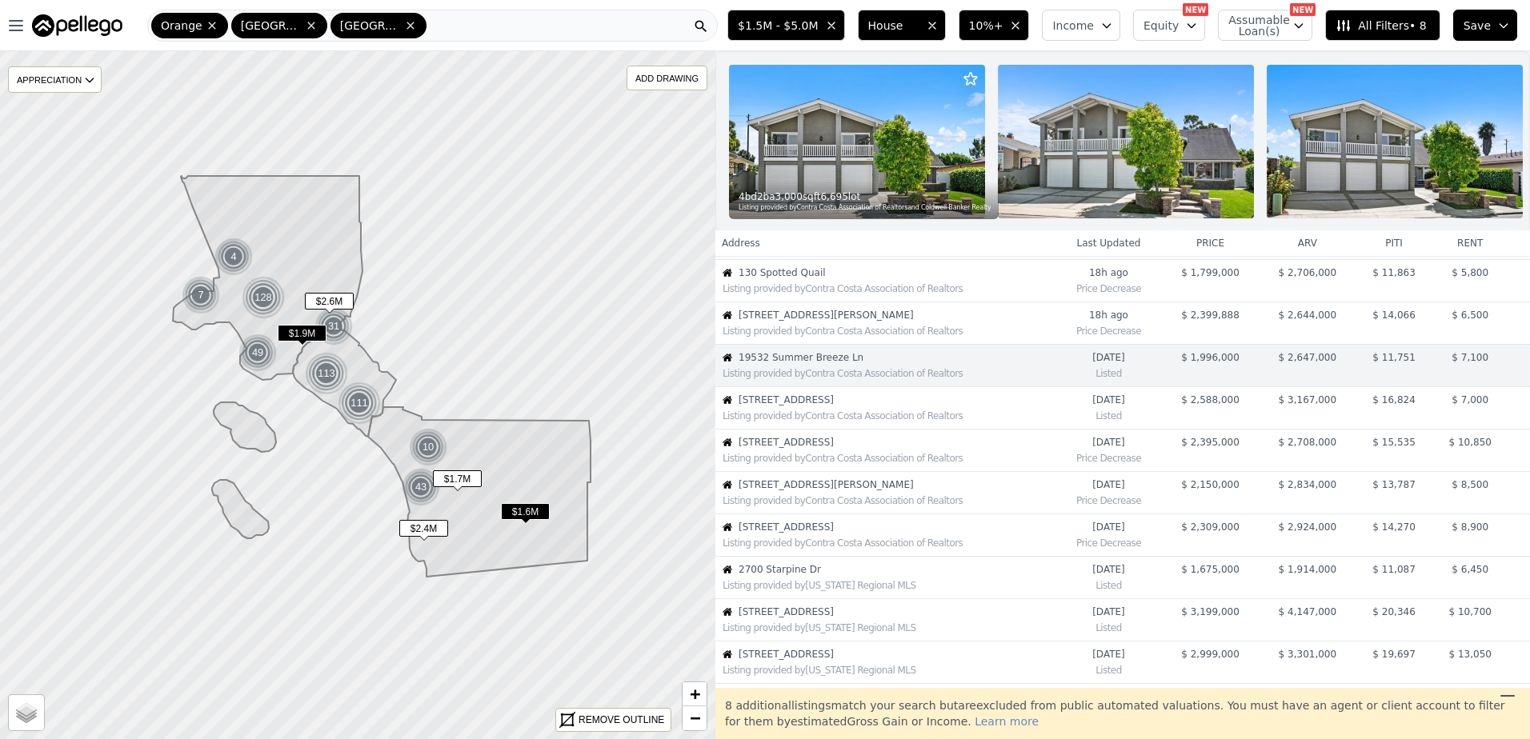
click at [825, 406] on span "19668 Three Oaks Ln" at bounding box center [896, 400] width 316 height 13
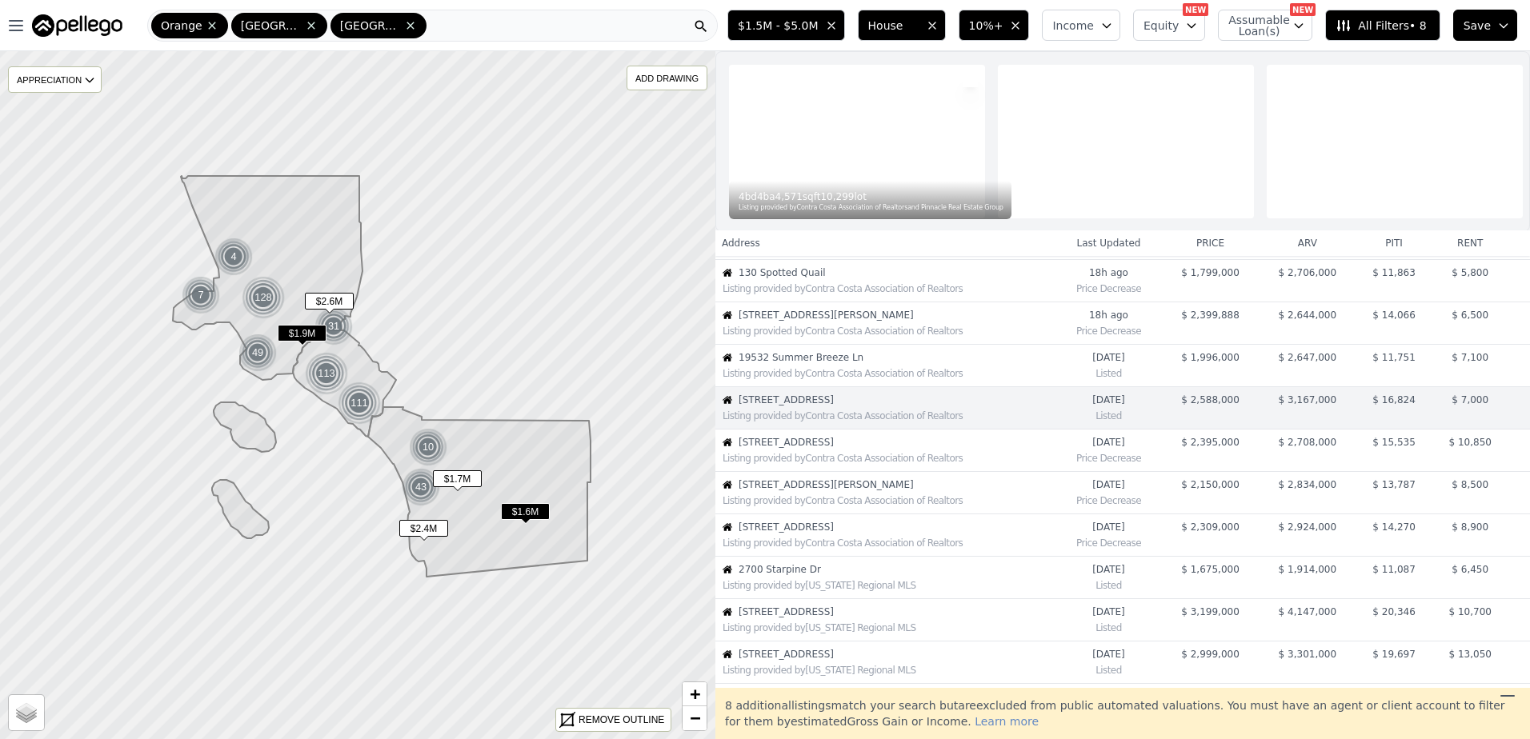
scroll to position [126, 0]
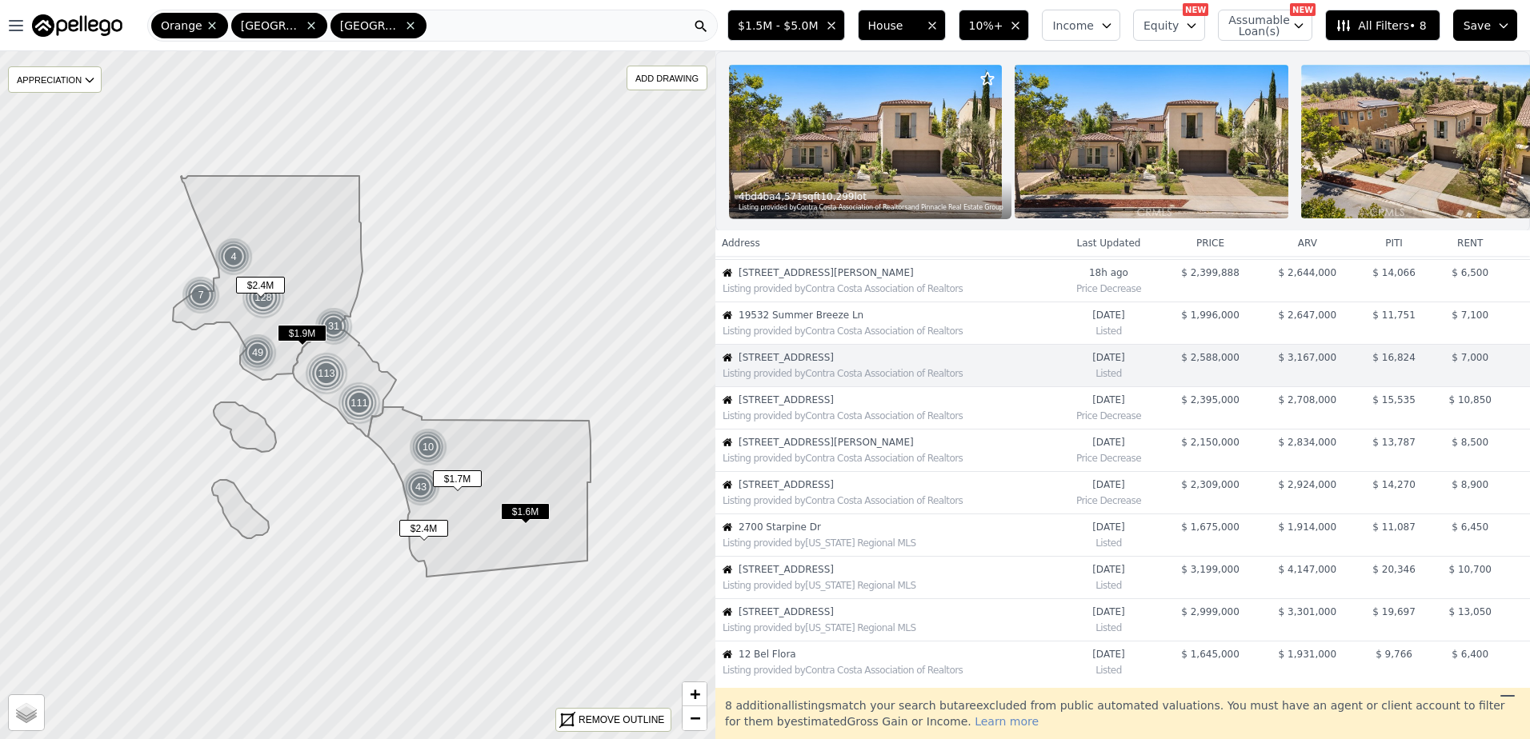
click at [825, 406] on span "[STREET_ADDRESS]" at bounding box center [896, 400] width 316 height 13
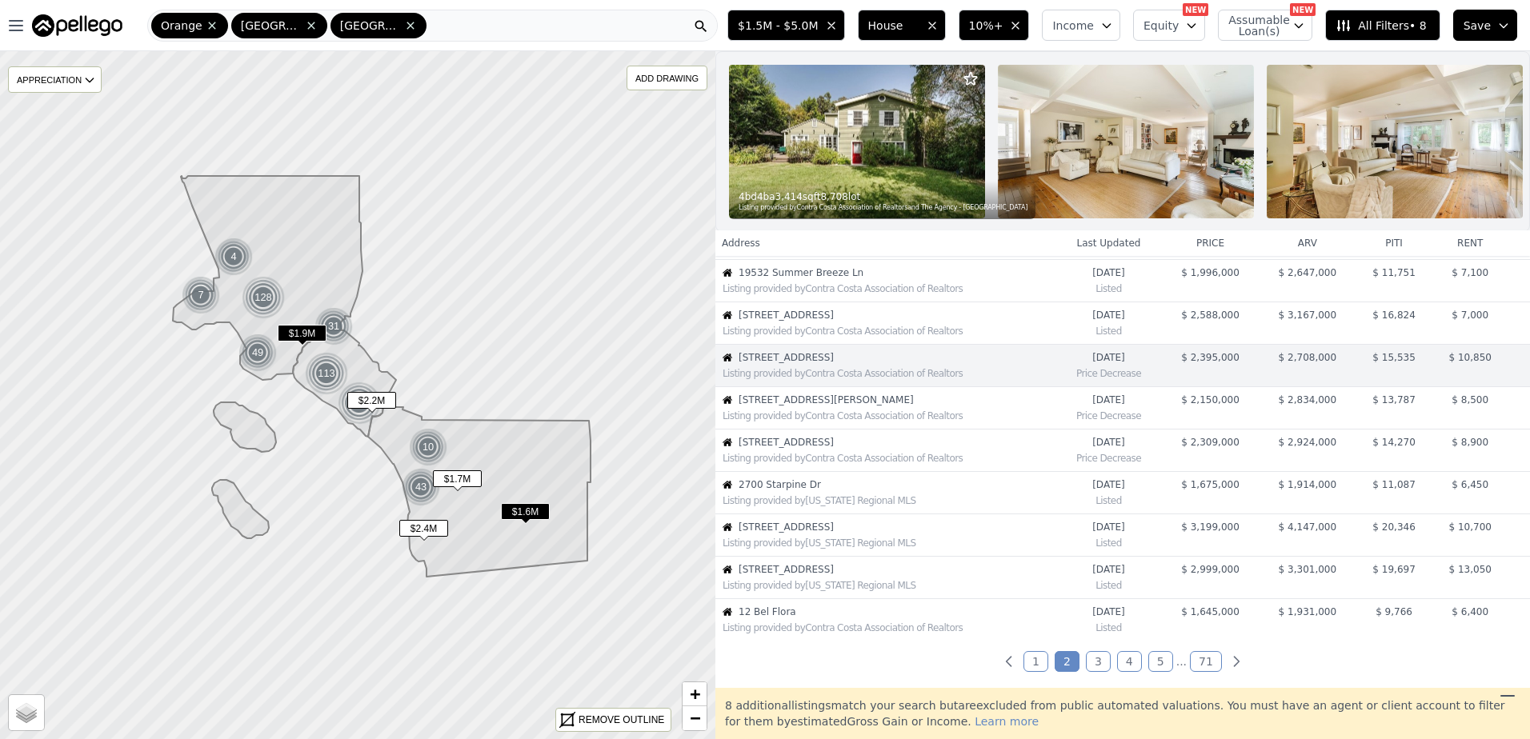
click at [825, 406] on span "[STREET_ADDRESS][PERSON_NAME]" at bounding box center [896, 400] width 316 height 13
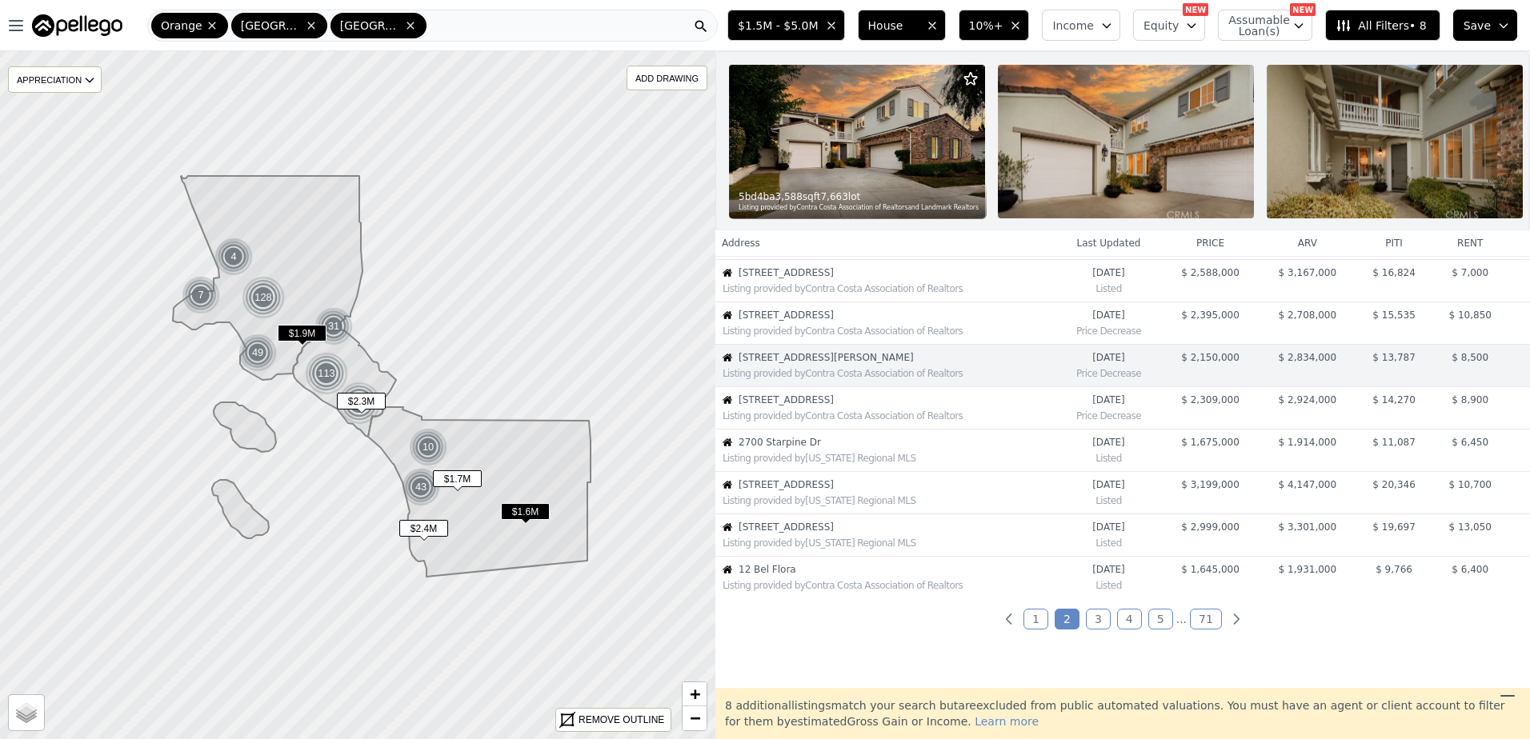
click at [825, 406] on span "[STREET_ADDRESS]" at bounding box center [896, 400] width 316 height 13
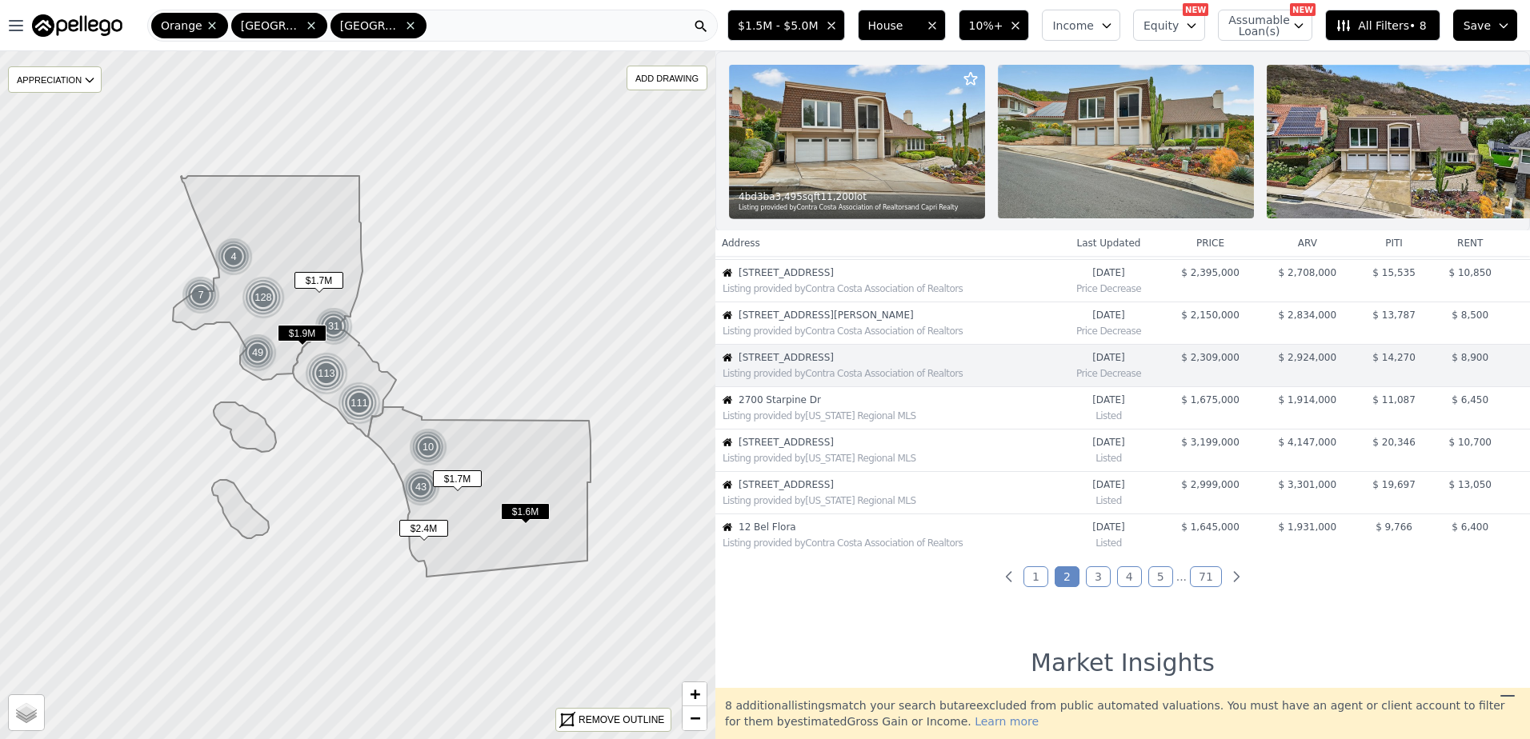
click at [825, 406] on span "2700 Starpine Dr" at bounding box center [896, 400] width 316 height 13
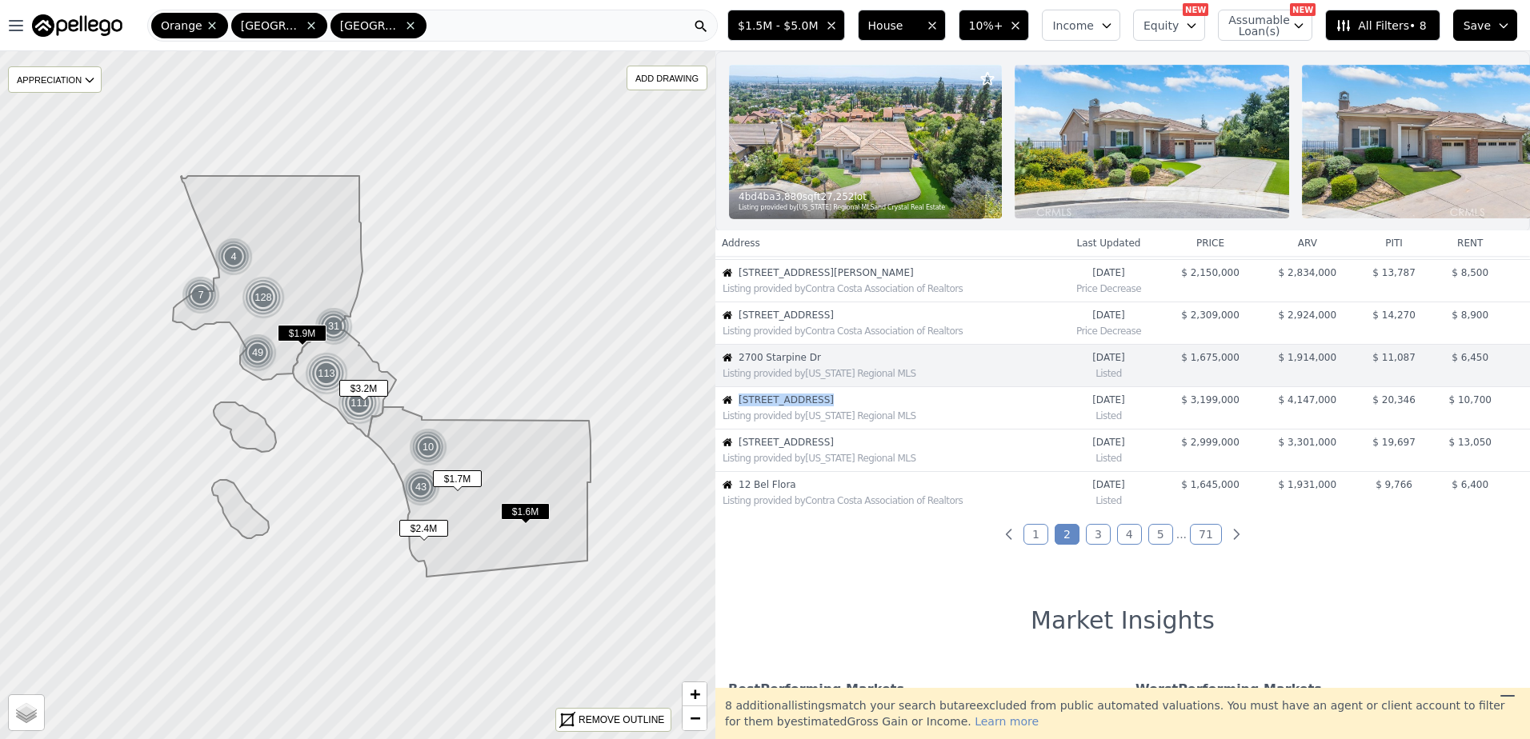
click at [825, 406] on span "[STREET_ADDRESS]" at bounding box center [896, 400] width 316 height 13
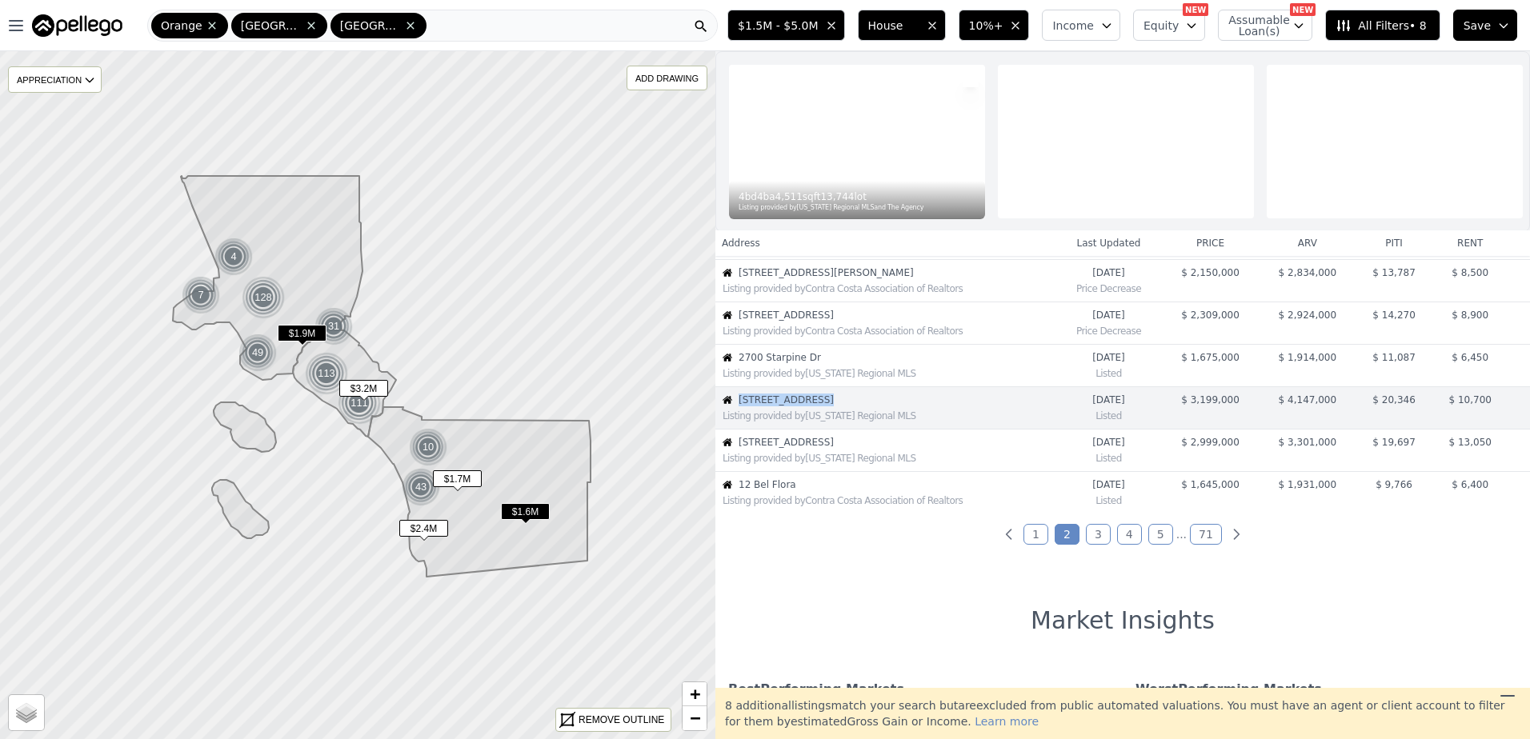
scroll to position [338, 0]
